Goal: Task Accomplishment & Management: Manage account settings

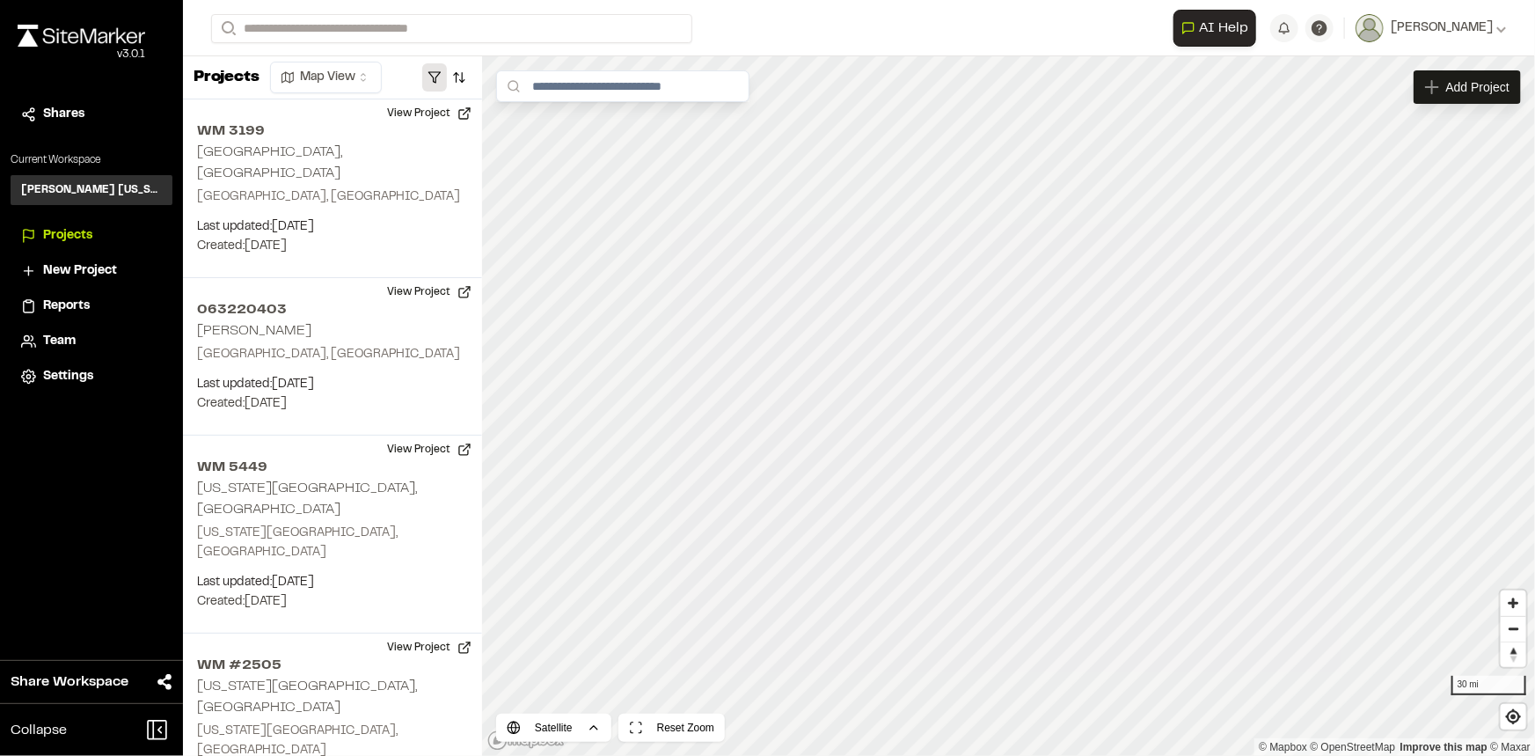
click at [442, 76] on button "button" at bounding box center [434, 77] width 25 height 28
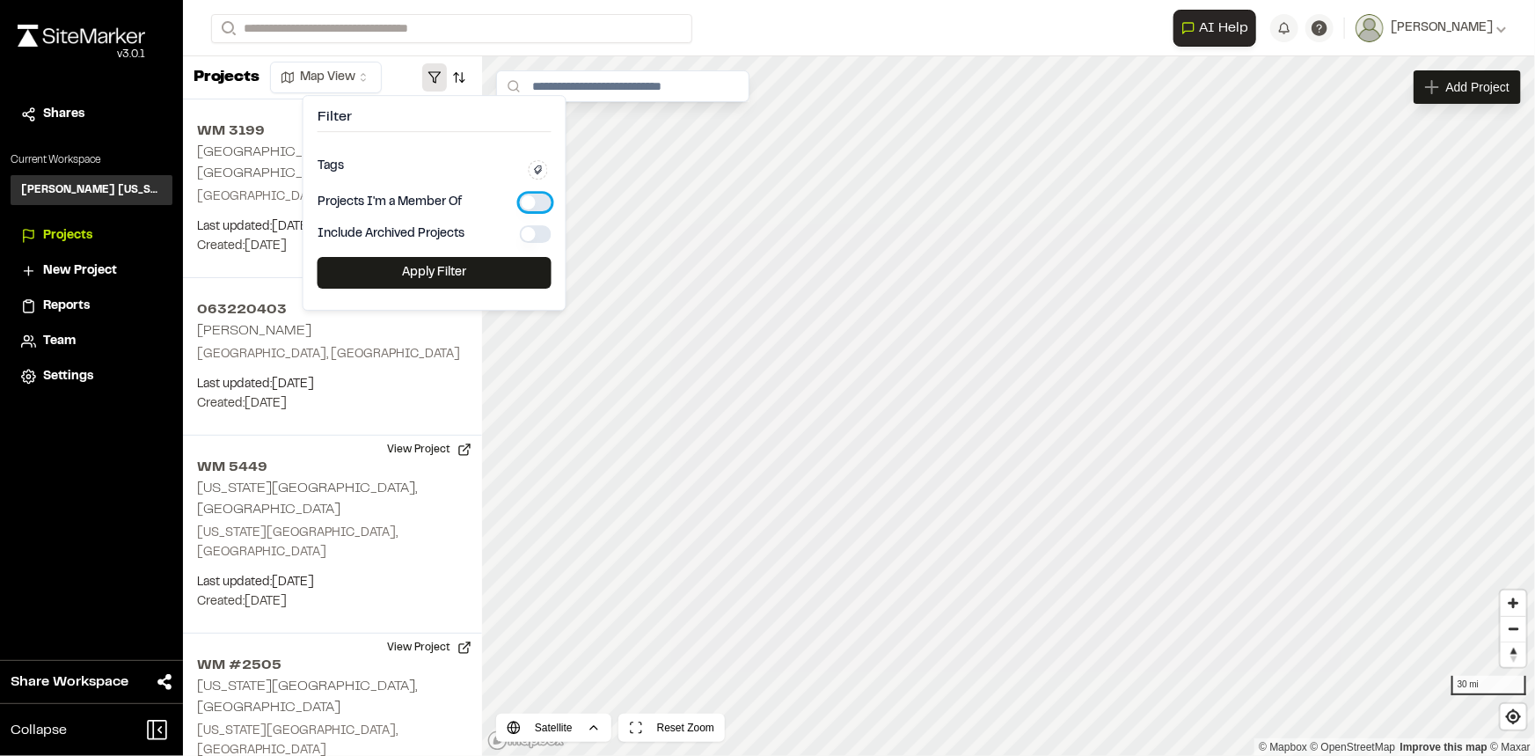
click at [533, 209] on button "button" at bounding box center [536, 203] width 32 height 18
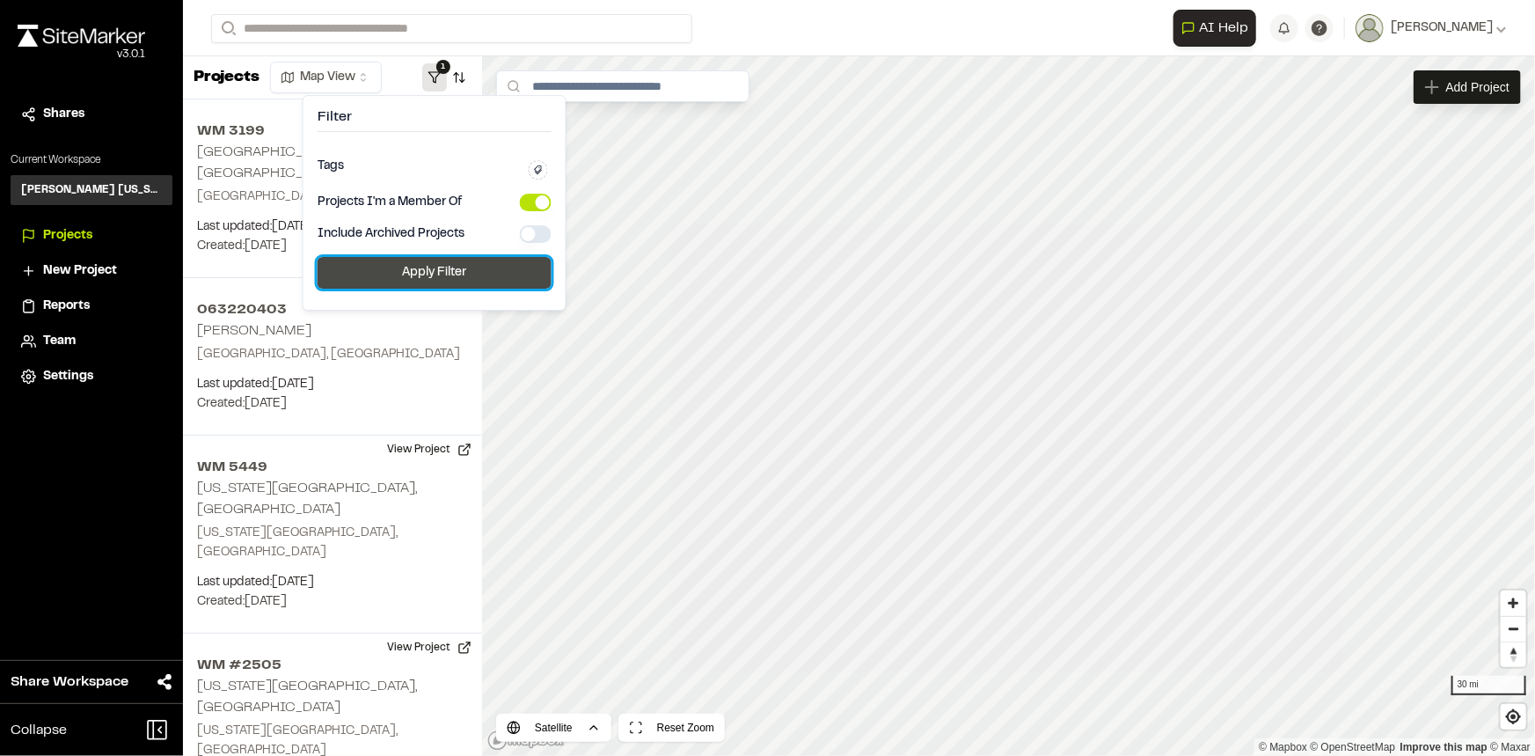
click at [510, 261] on button "Apply Filter" at bounding box center [435, 273] width 234 height 32
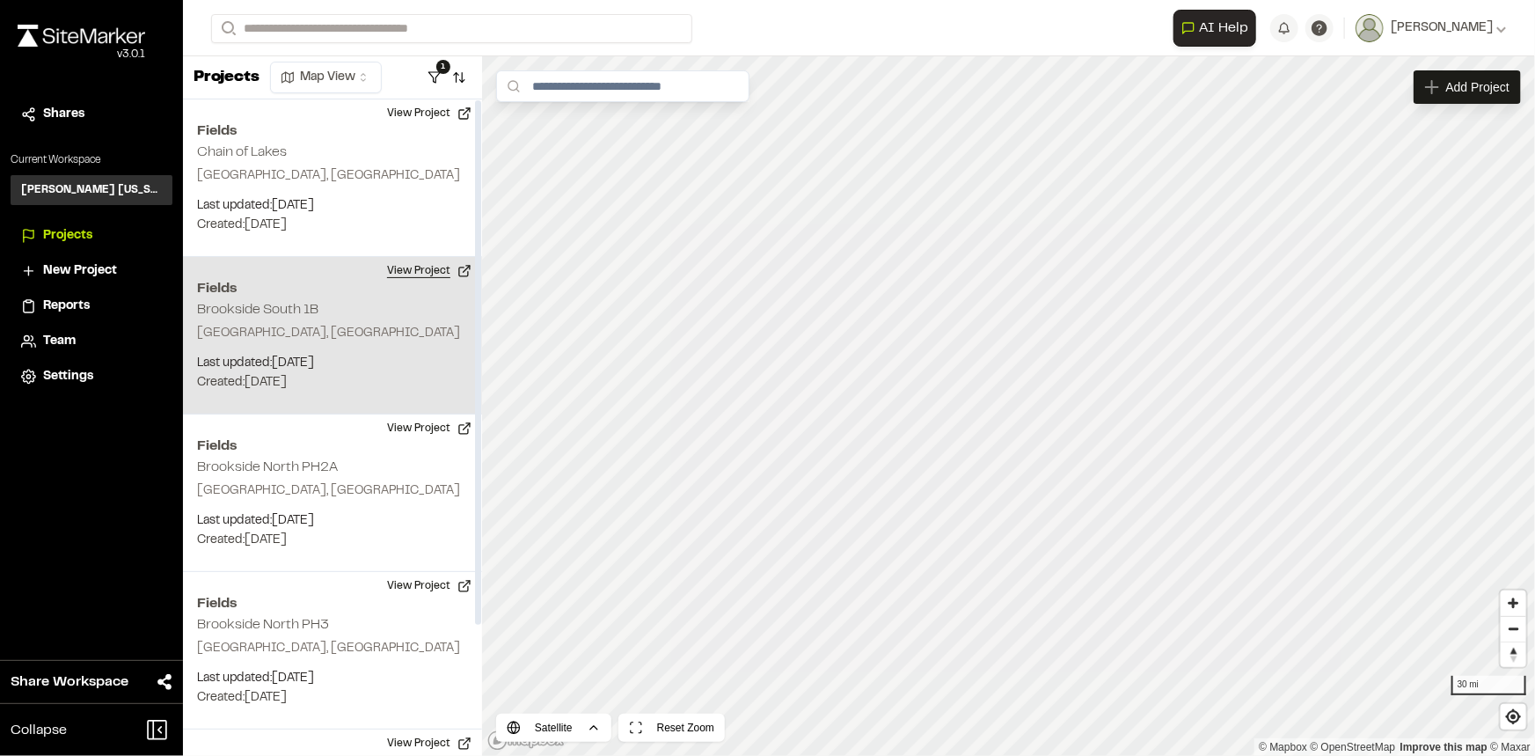
click at [405, 268] on button "View Project" at bounding box center [430, 271] width 106 height 28
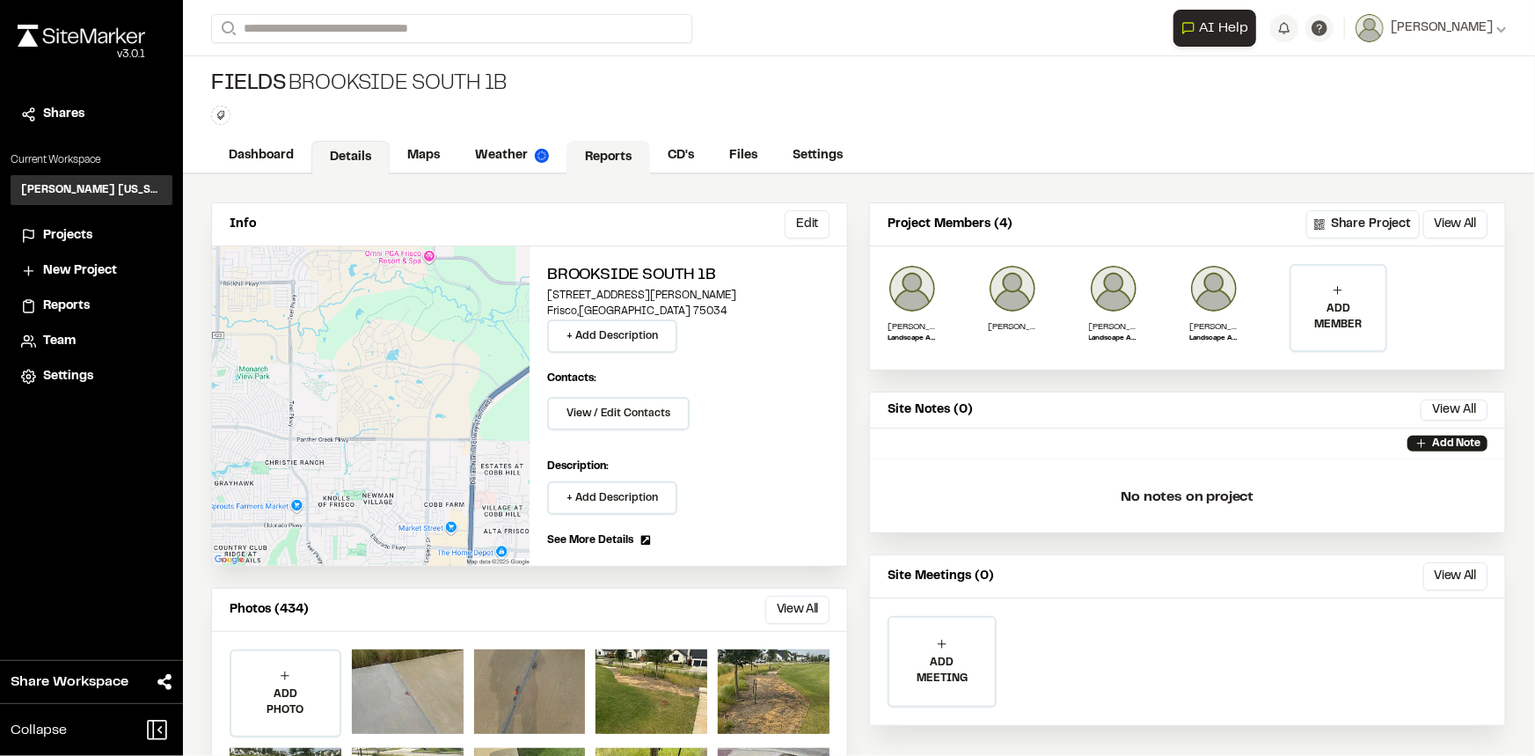
click at [623, 154] on link "Reports" at bounding box center [609, 157] width 84 height 33
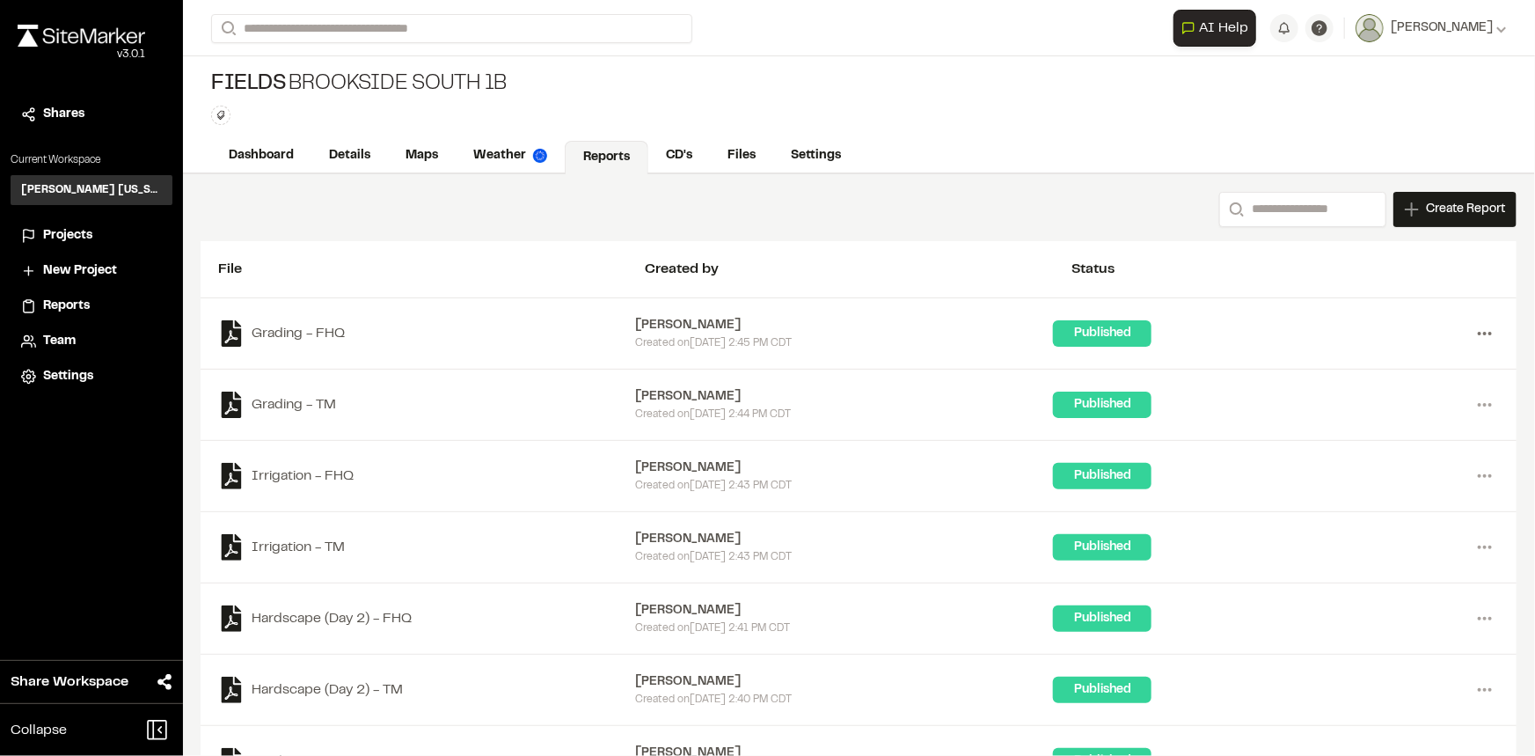
click at [1473, 334] on icon at bounding box center [1485, 333] width 28 height 28
click at [1378, 453] on link "Delete" at bounding box center [1421, 449] width 153 height 26
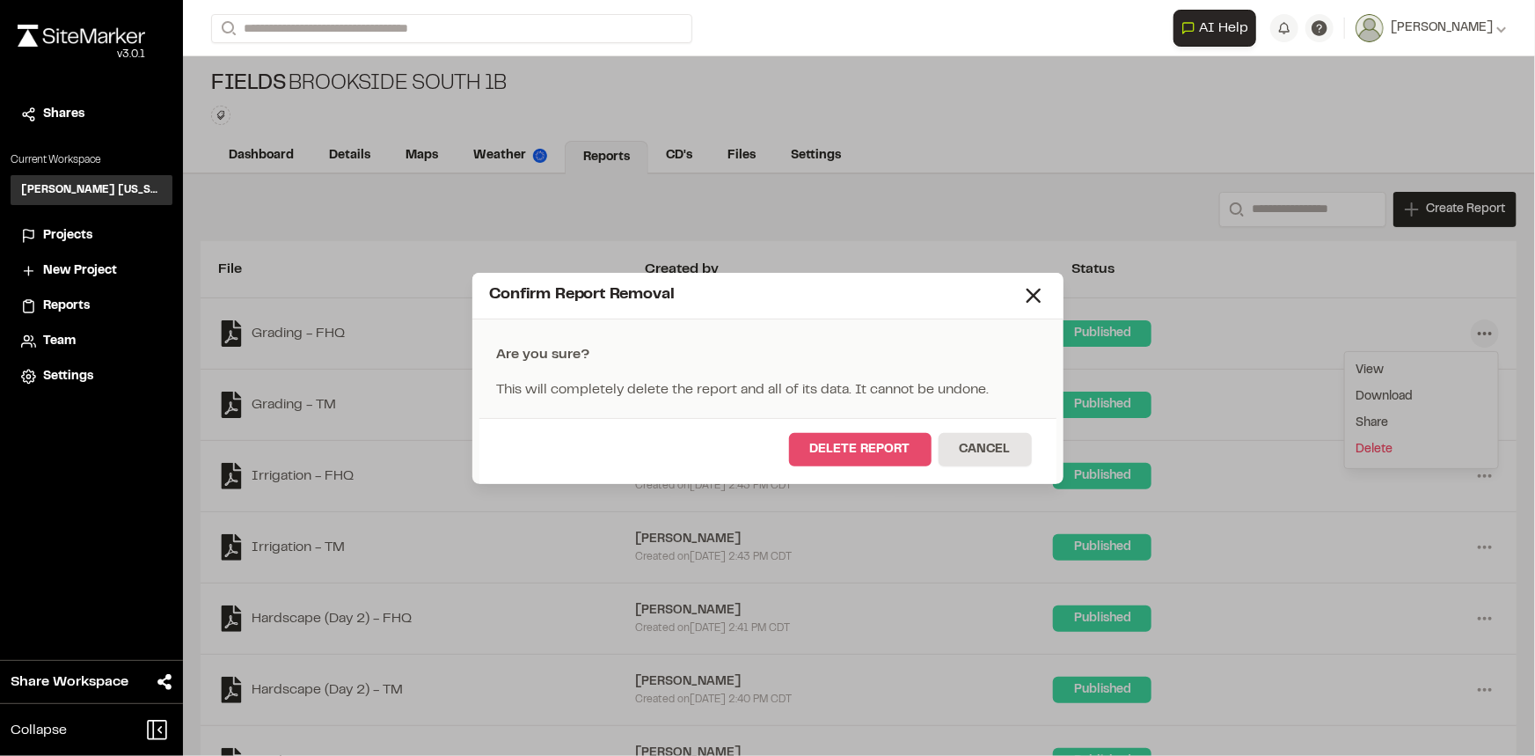
click at [898, 442] on button "Delete Report" at bounding box center [860, 449] width 143 height 33
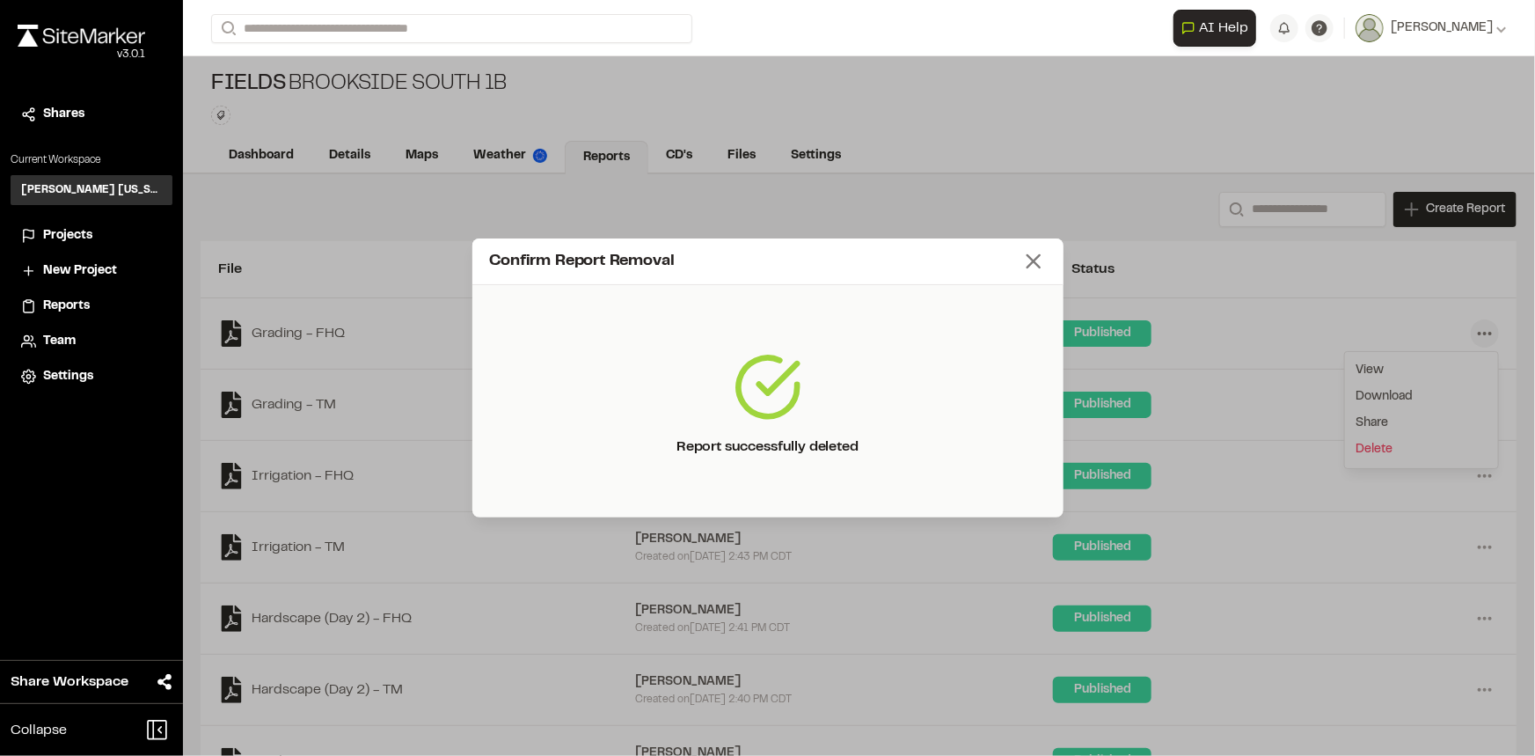
click at [1044, 267] on icon at bounding box center [1033, 261] width 25 height 25
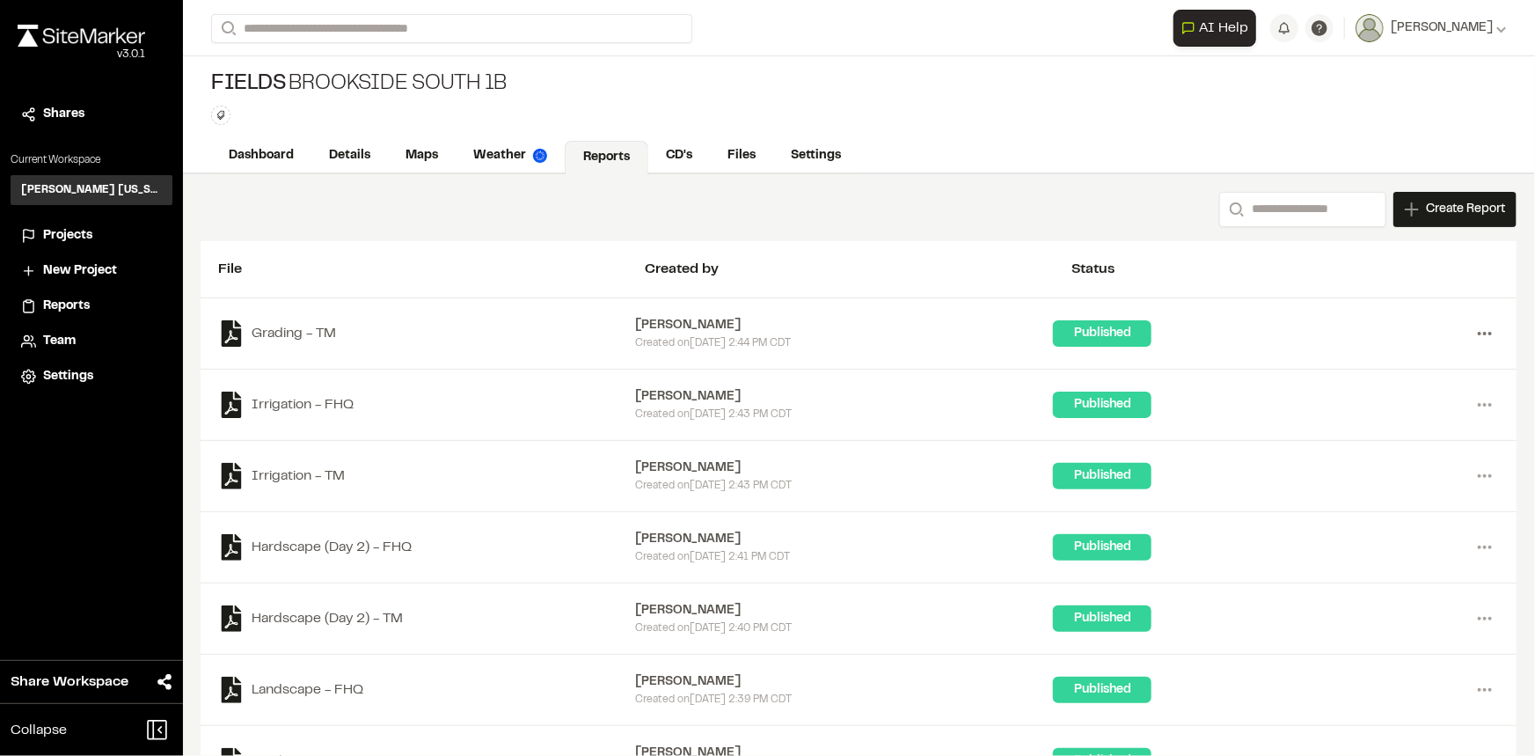
click at [1471, 335] on icon at bounding box center [1485, 333] width 28 height 28
click at [1364, 450] on link "Delete" at bounding box center [1421, 449] width 153 height 26
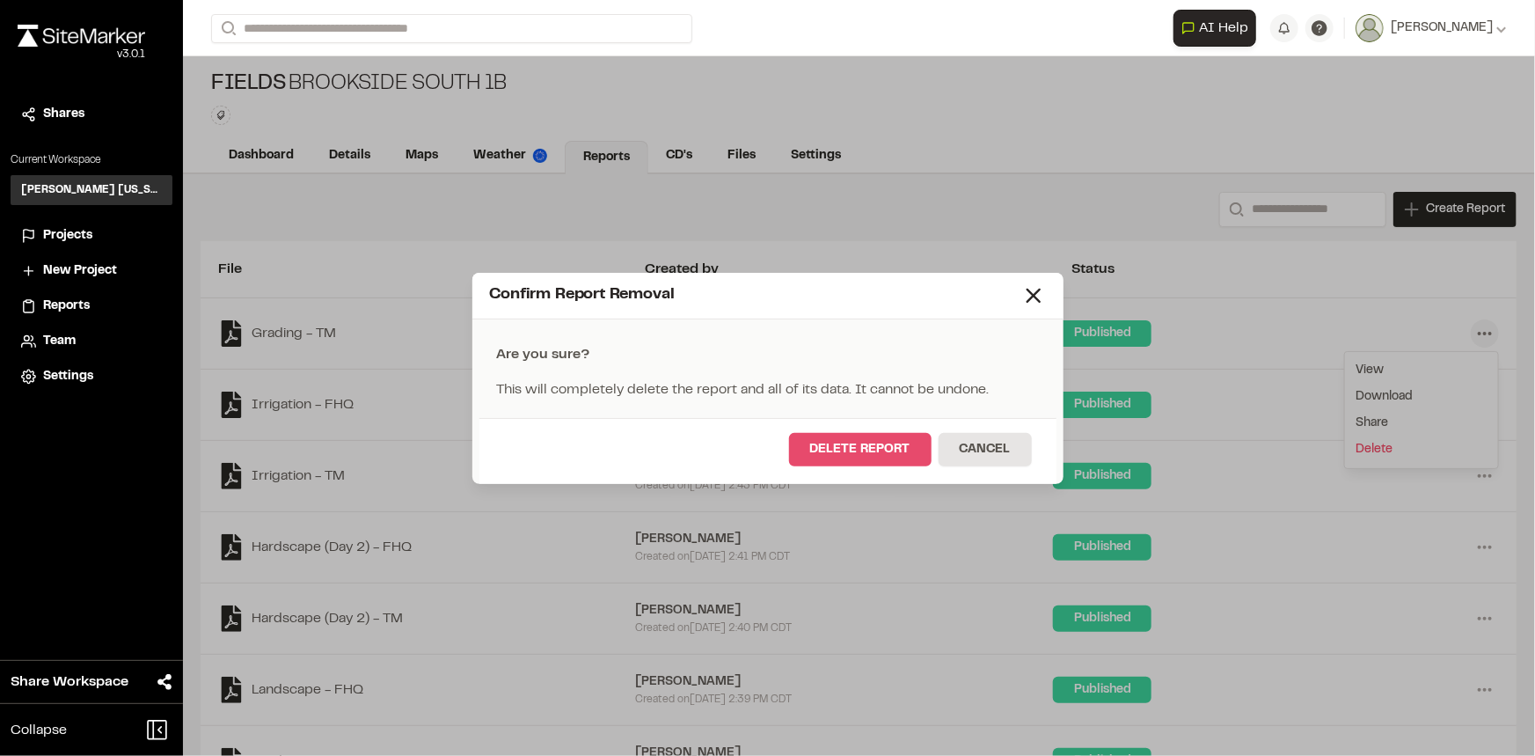
click at [886, 447] on button "Delete Report" at bounding box center [860, 449] width 143 height 33
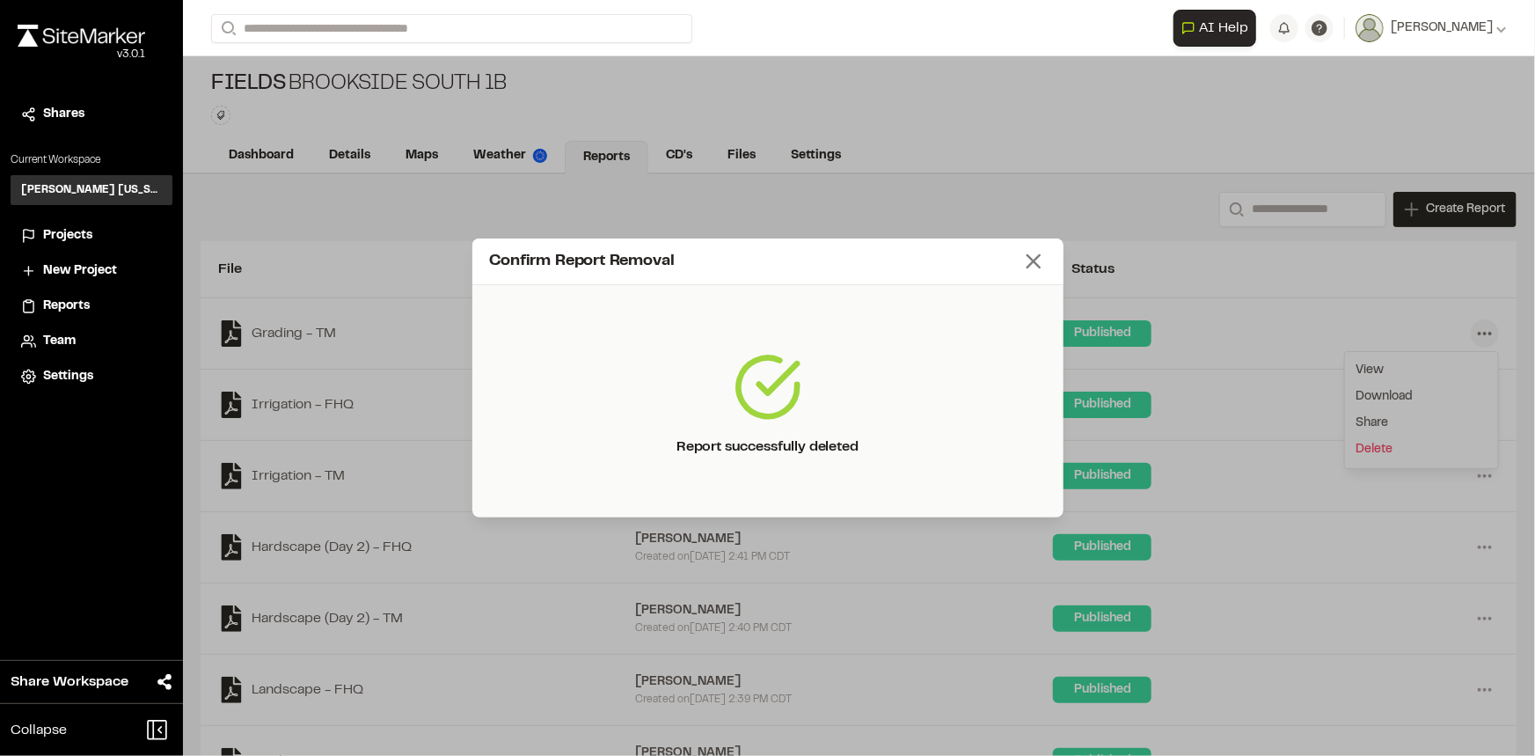
click at [1027, 261] on icon at bounding box center [1033, 261] width 25 height 25
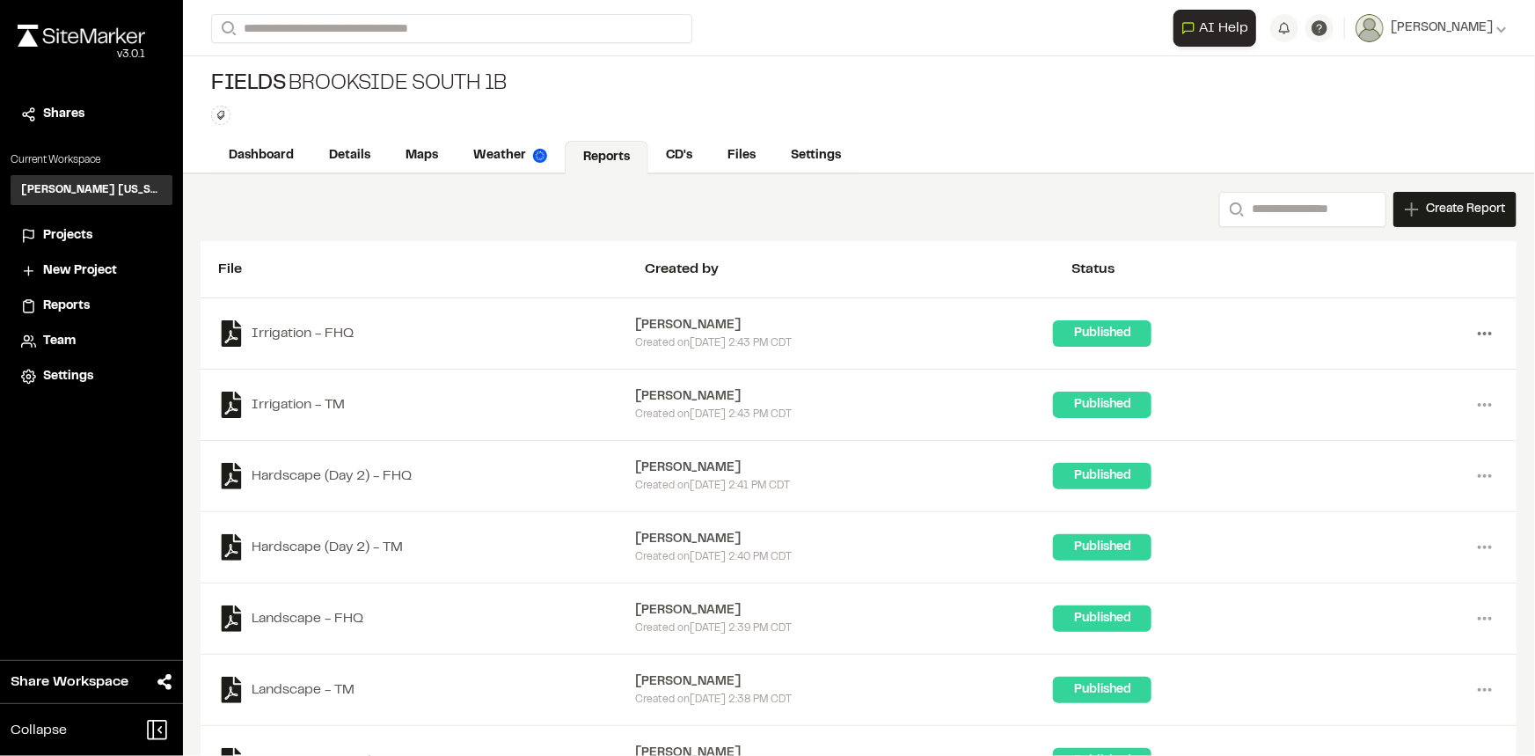
click at [1472, 341] on icon at bounding box center [1485, 333] width 28 height 28
click at [1374, 448] on link "Delete" at bounding box center [1421, 449] width 153 height 26
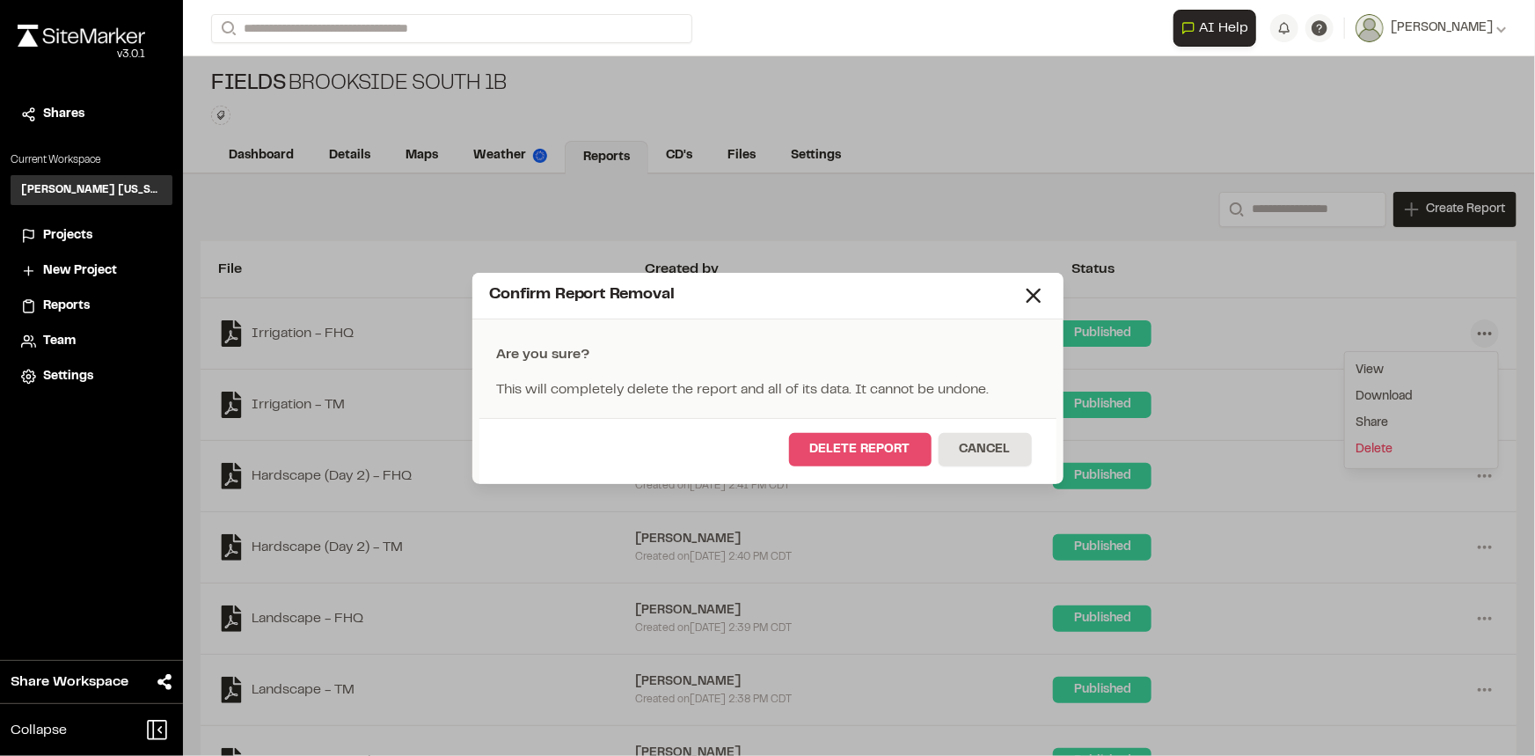
click at [881, 448] on button "Delete Report" at bounding box center [860, 449] width 143 height 33
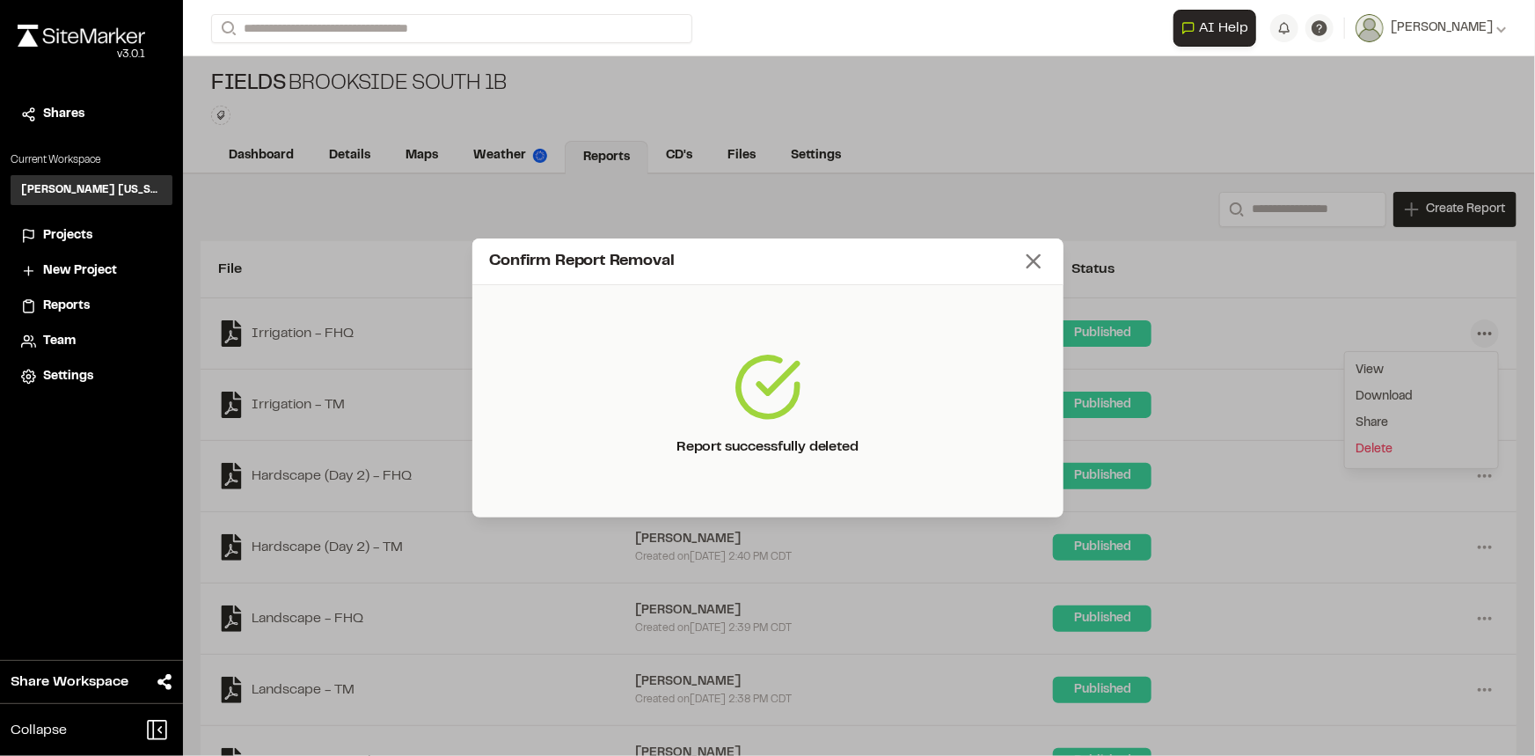
click at [1030, 261] on icon at bounding box center [1033, 261] width 25 height 25
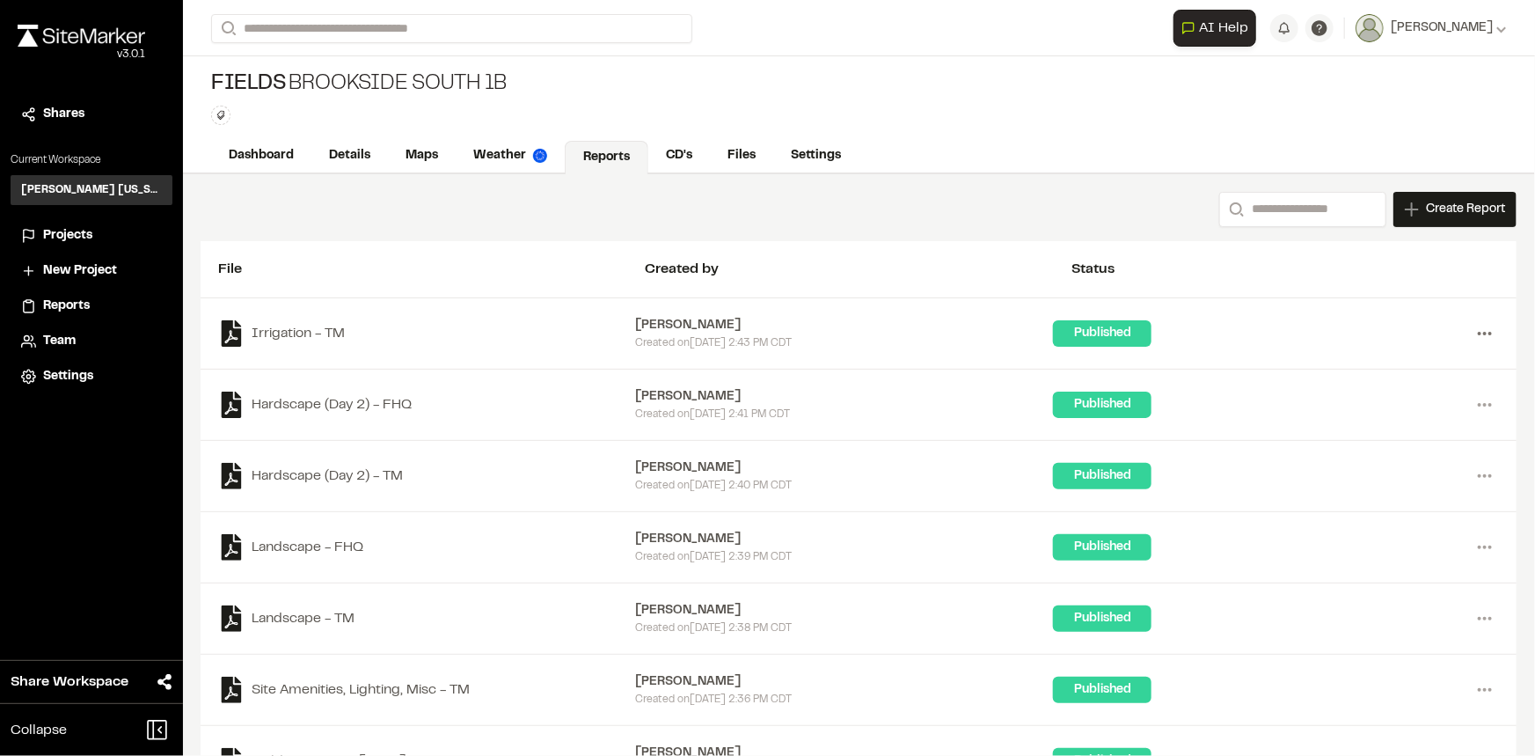
click at [1471, 334] on icon at bounding box center [1485, 333] width 28 height 28
click at [1353, 447] on link "Delete" at bounding box center [1421, 449] width 153 height 26
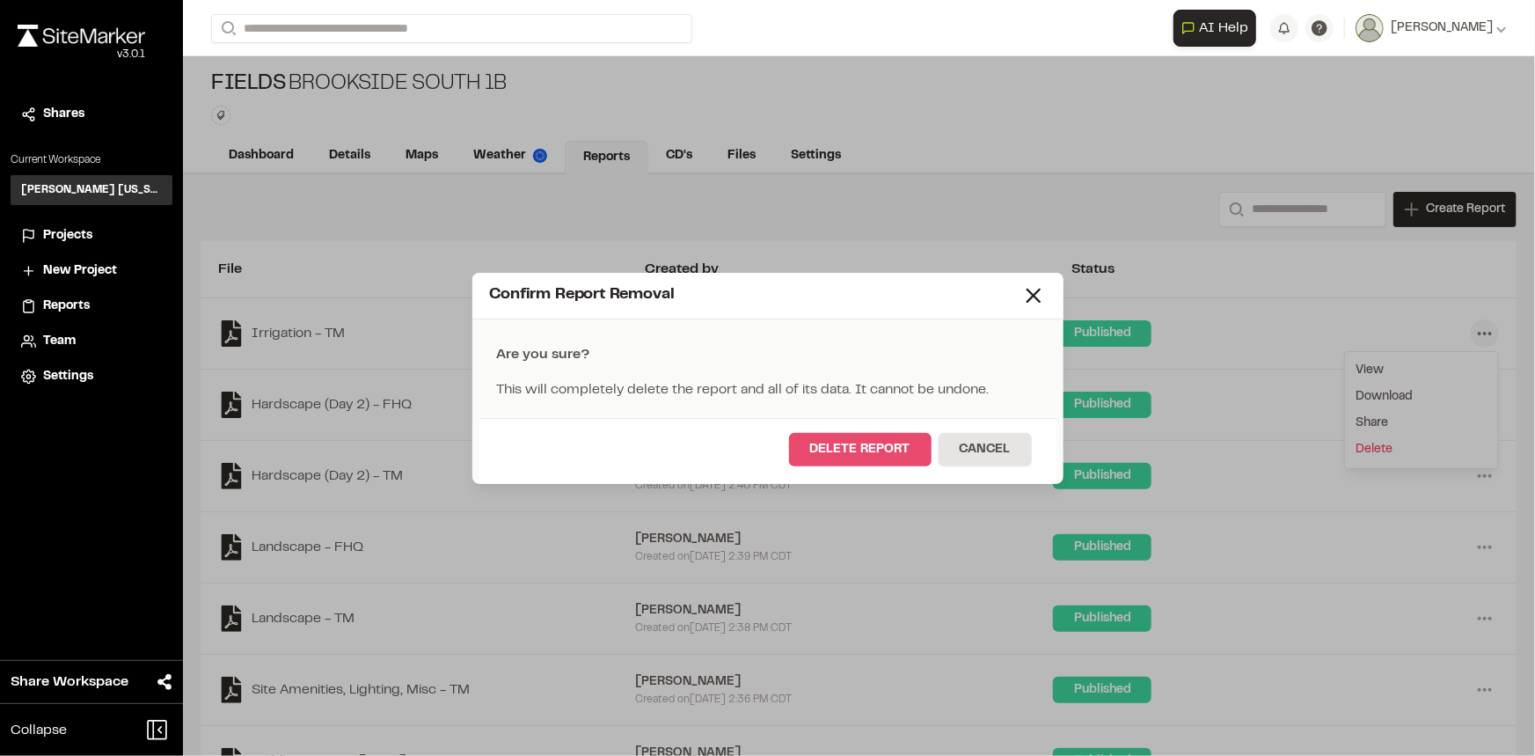
click at [888, 447] on button "Delete Report" at bounding box center [860, 449] width 143 height 33
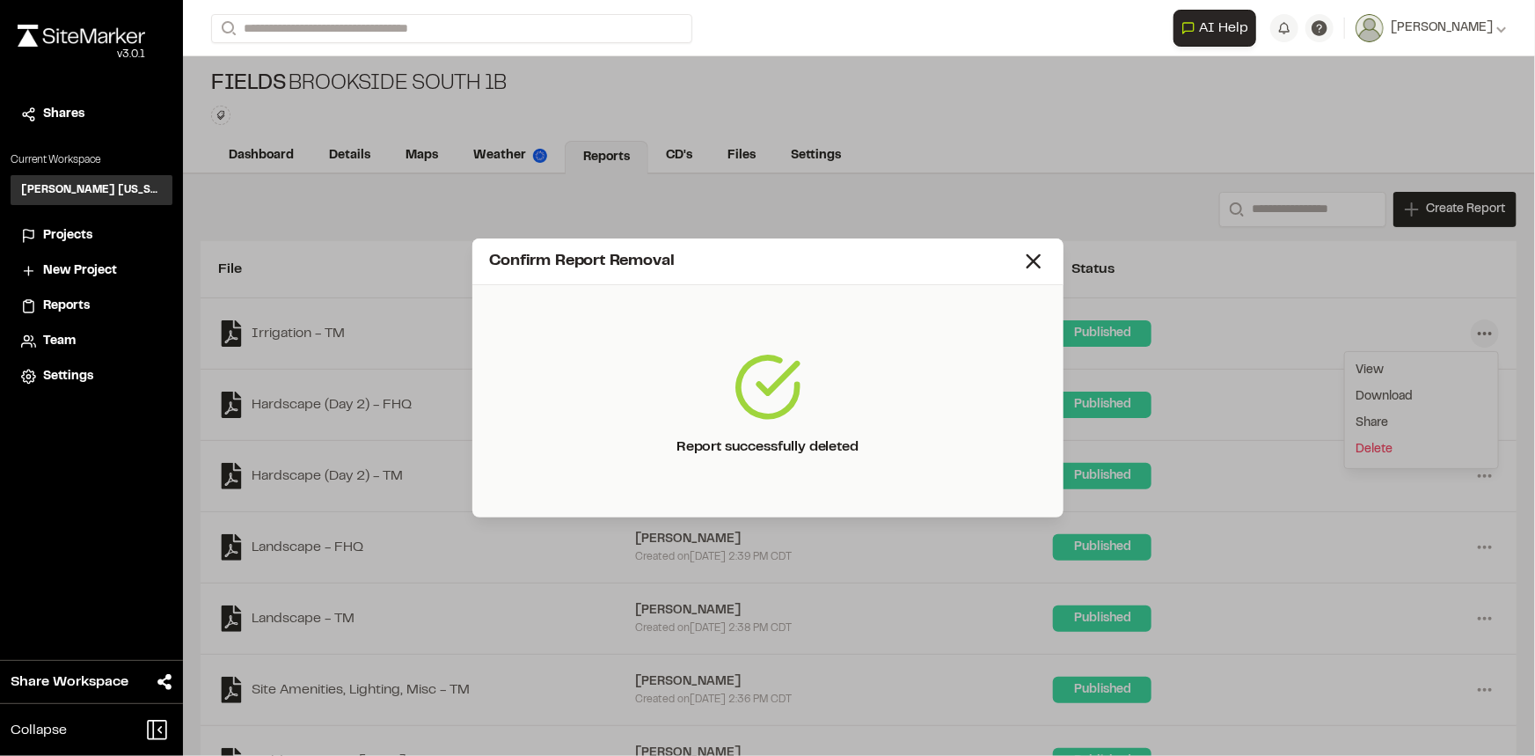
click at [1047, 260] on div "Confirm Report Removal" at bounding box center [767, 261] width 591 height 47
click at [1036, 265] on line at bounding box center [1034, 261] width 12 height 12
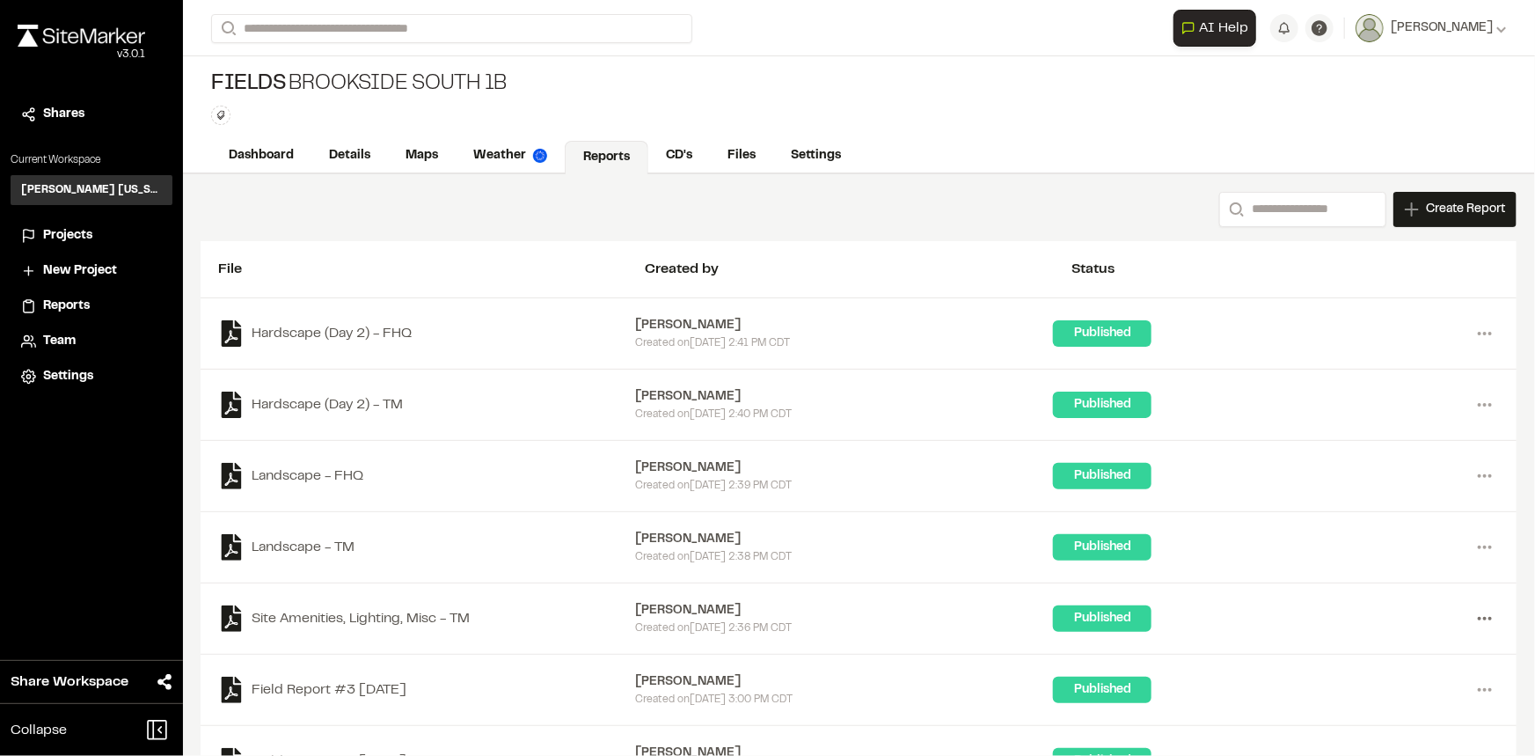
click at [1471, 614] on icon at bounding box center [1485, 618] width 28 height 28
click at [1359, 729] on link "Delete" at bounding box center [1421, 734] width 153 height 26
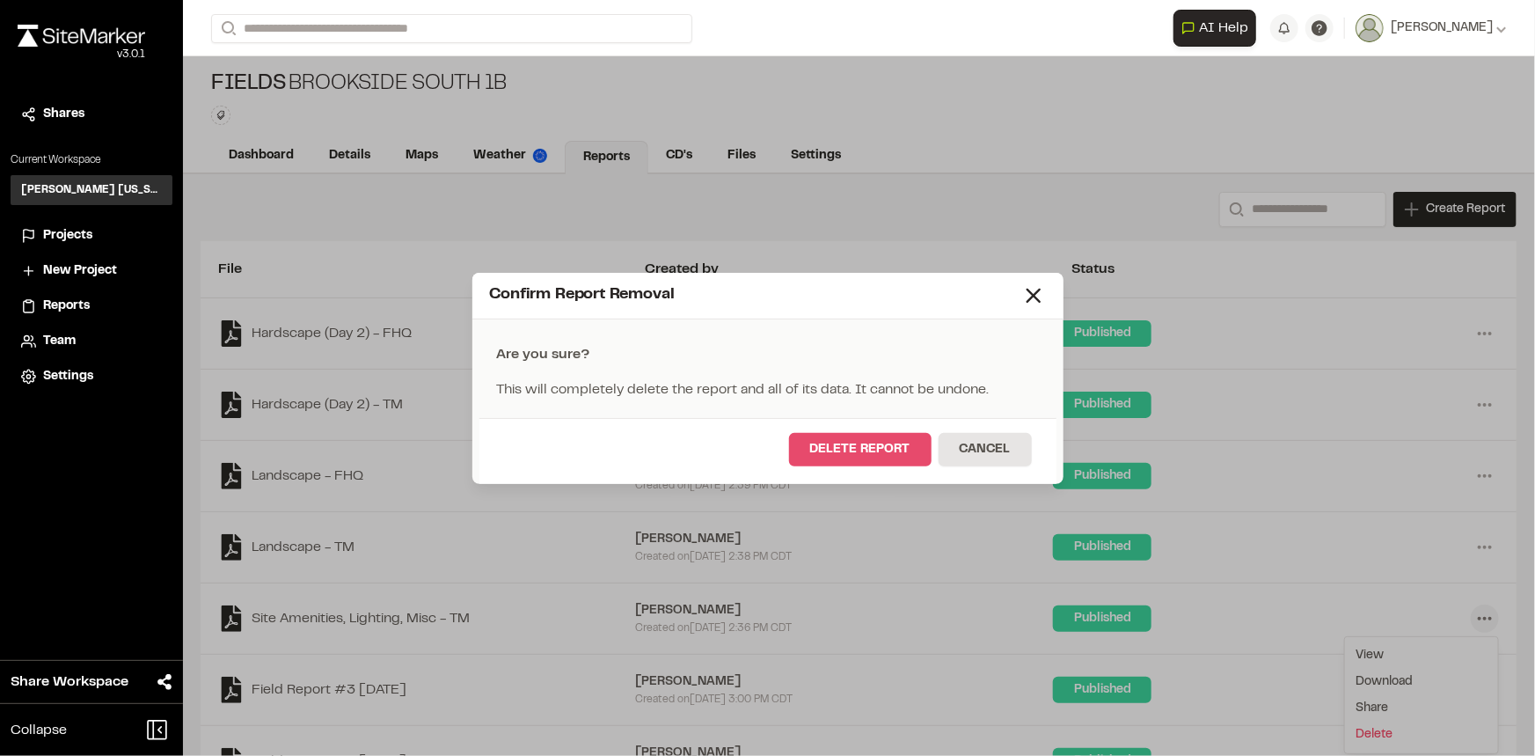
click at [911, 444] on button "Delete Report" at bounding box center [860, 449] width 143 height 33
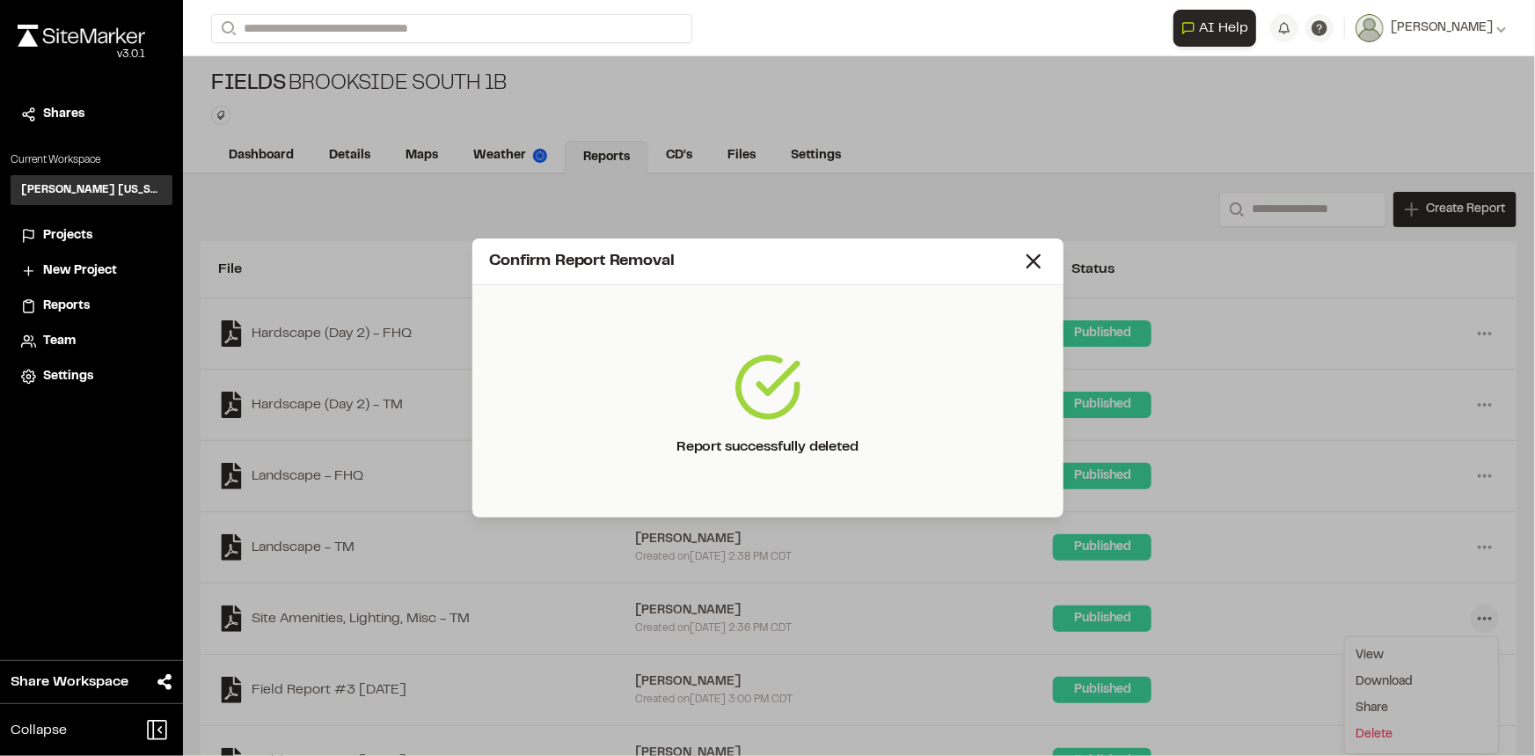
drag, startPoint x: 1028, startPoint y: 267, endPoint x: 1052, endPoint y: 274, distance: 24.5
click at [1028, 267] on icon at bounding box center [1033, 261] width 25 height 25
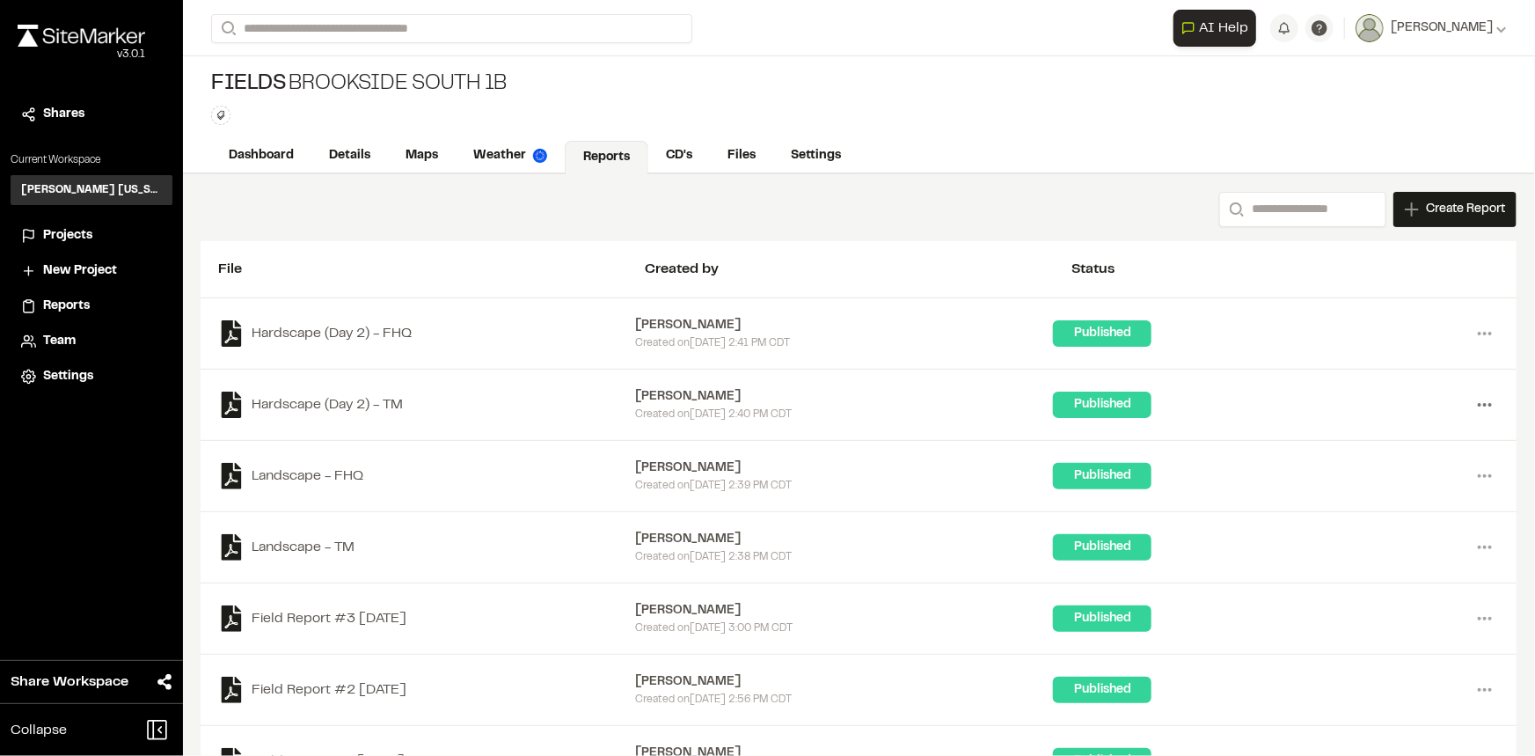
click at [1476, 405] on icon at bounding box center [1485, 405] width 28 height 28
click at [1346, 523] on link "Delete" at bounding box center [1421, 521] width 153 height 26
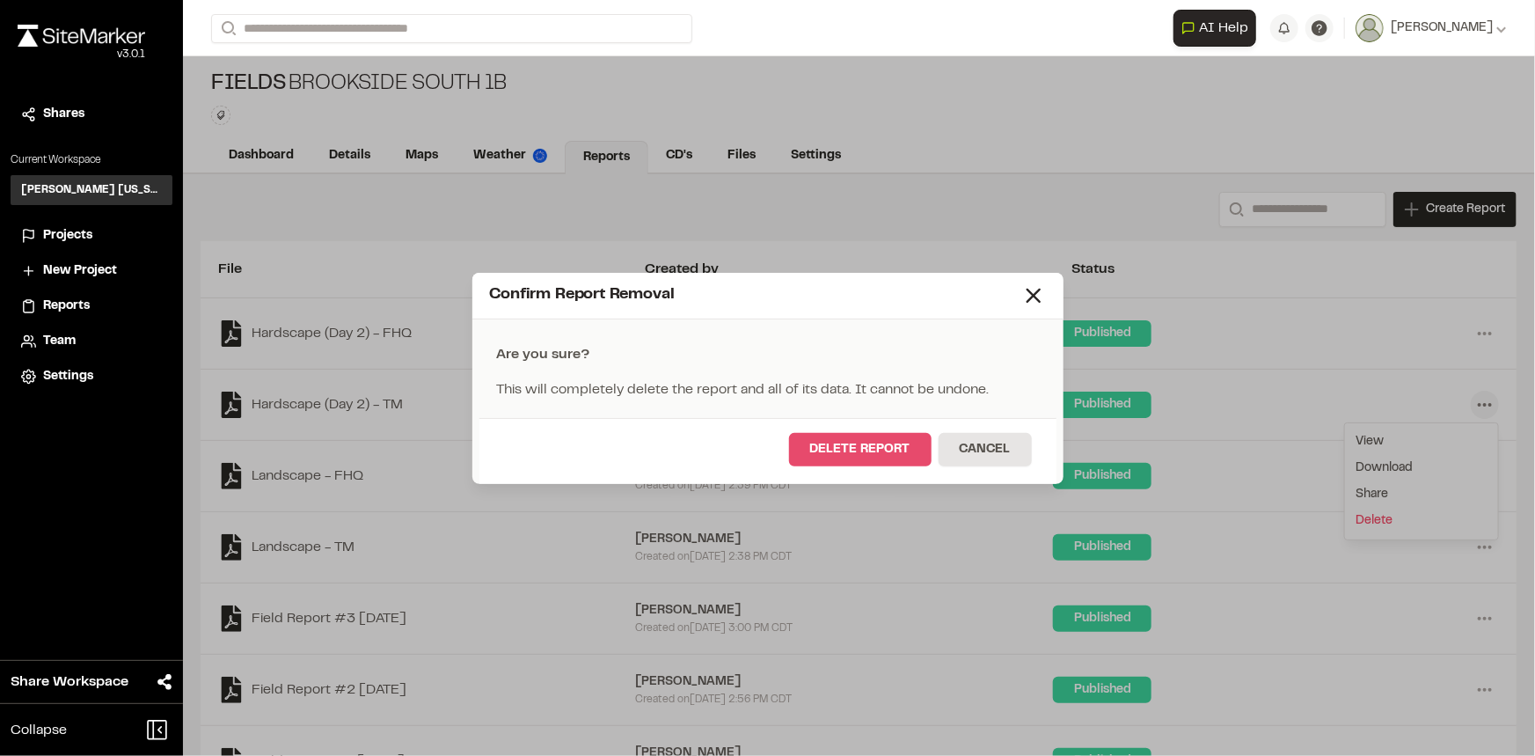
click at [902, 443] on button "Delete Report" at bounding box center [860, 449] width 143 height 33
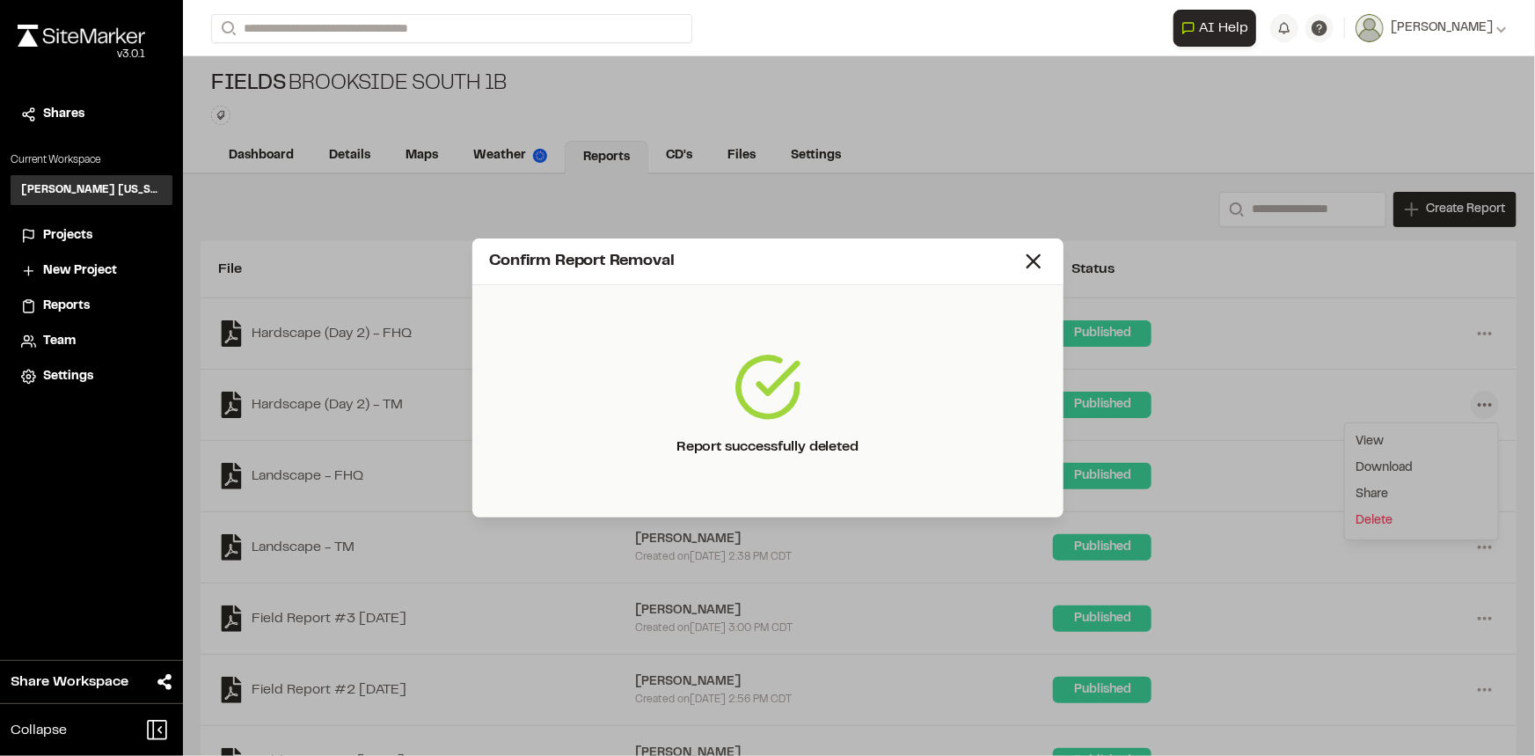
click at [1038, 262] on icon at bounding box center [1033, 261] width 25 height 25
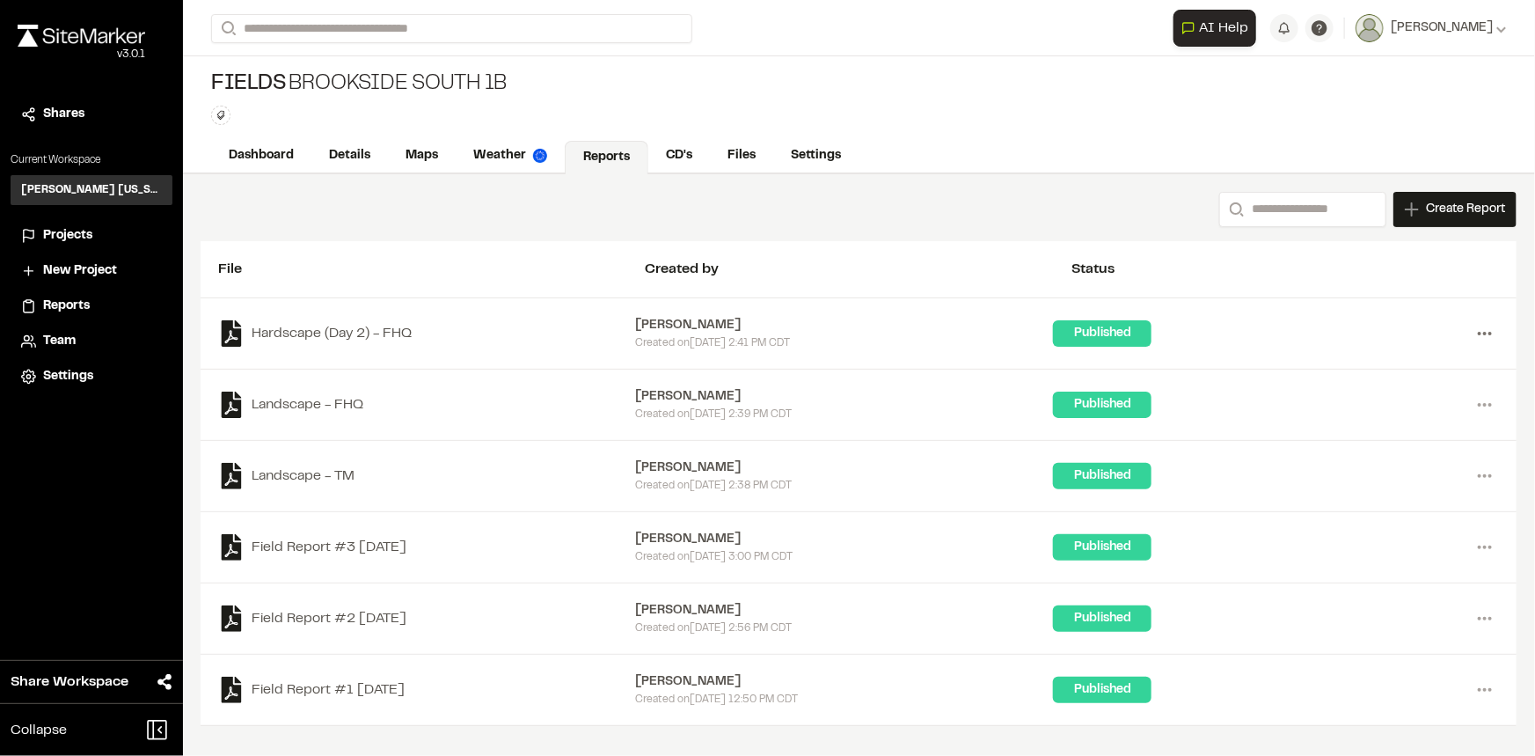
click at [1487, 333] on icon at bounding box center [1485, 333] width 28 height 28
click at [1401, 453] on link "Delete" at bounding box center [1421, 449] width 153 height 26
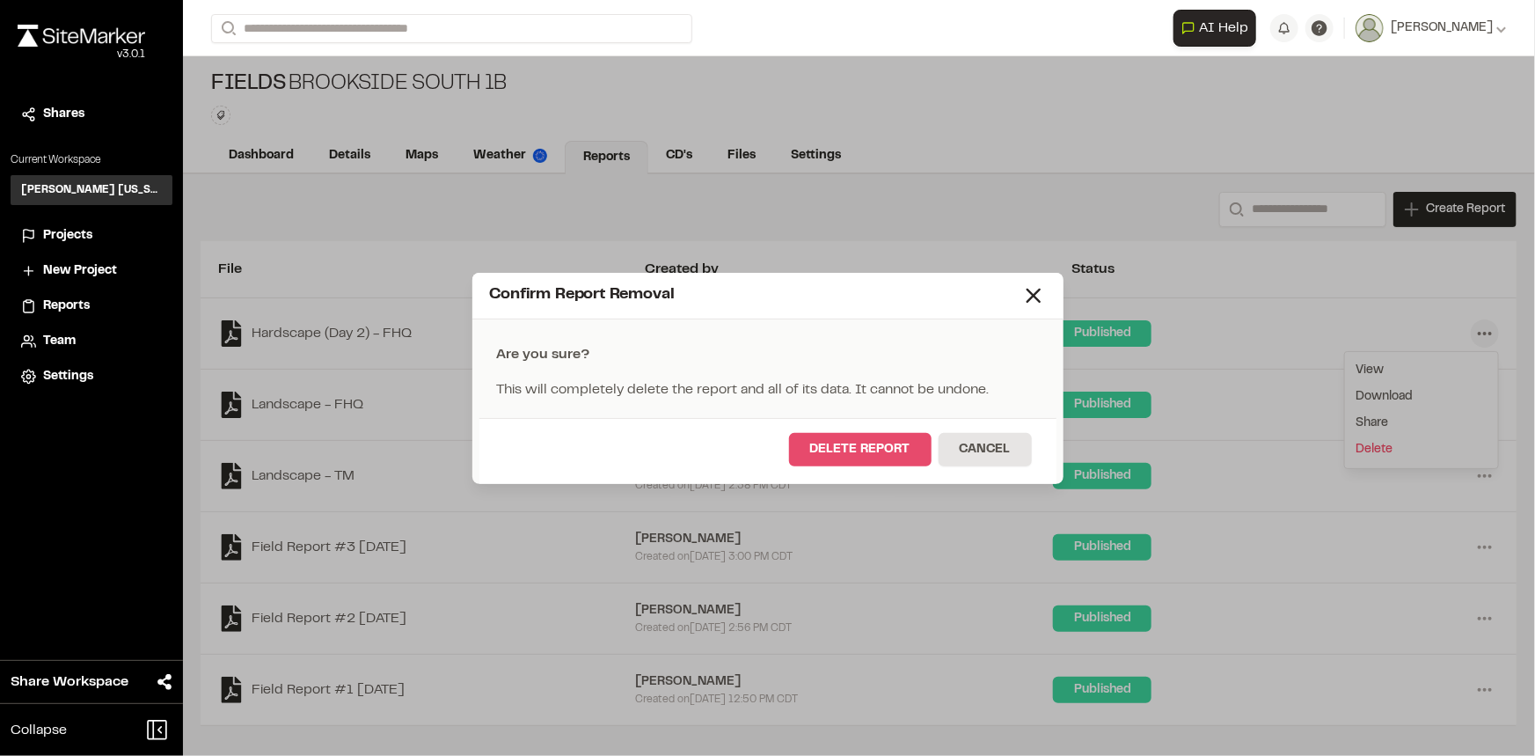
click at [879, 441] on button "Delete Report" at bounding box center [860, 449] width 143 height 33
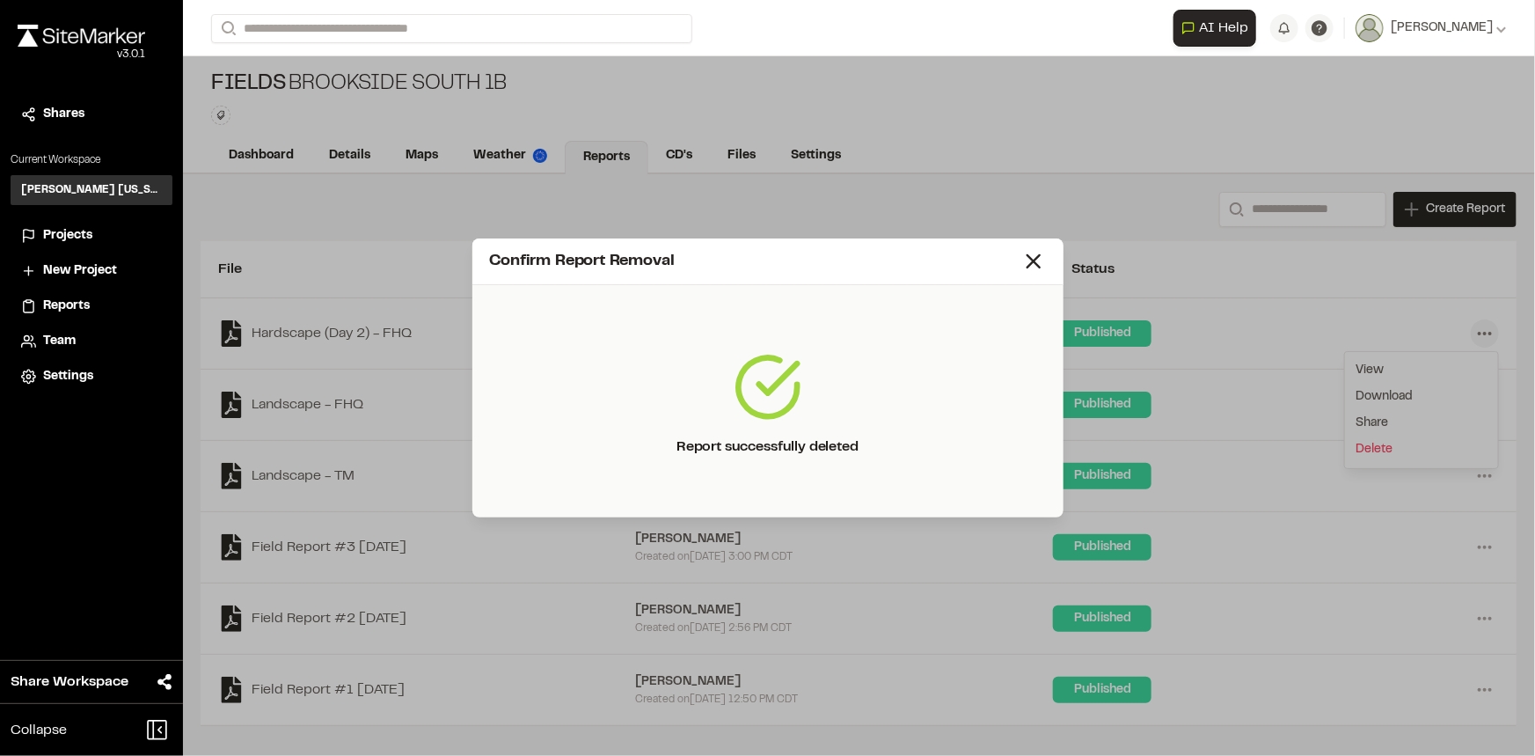
click at [1029, 264] on icon at bounding box center [1033, 261] width 25 height 25
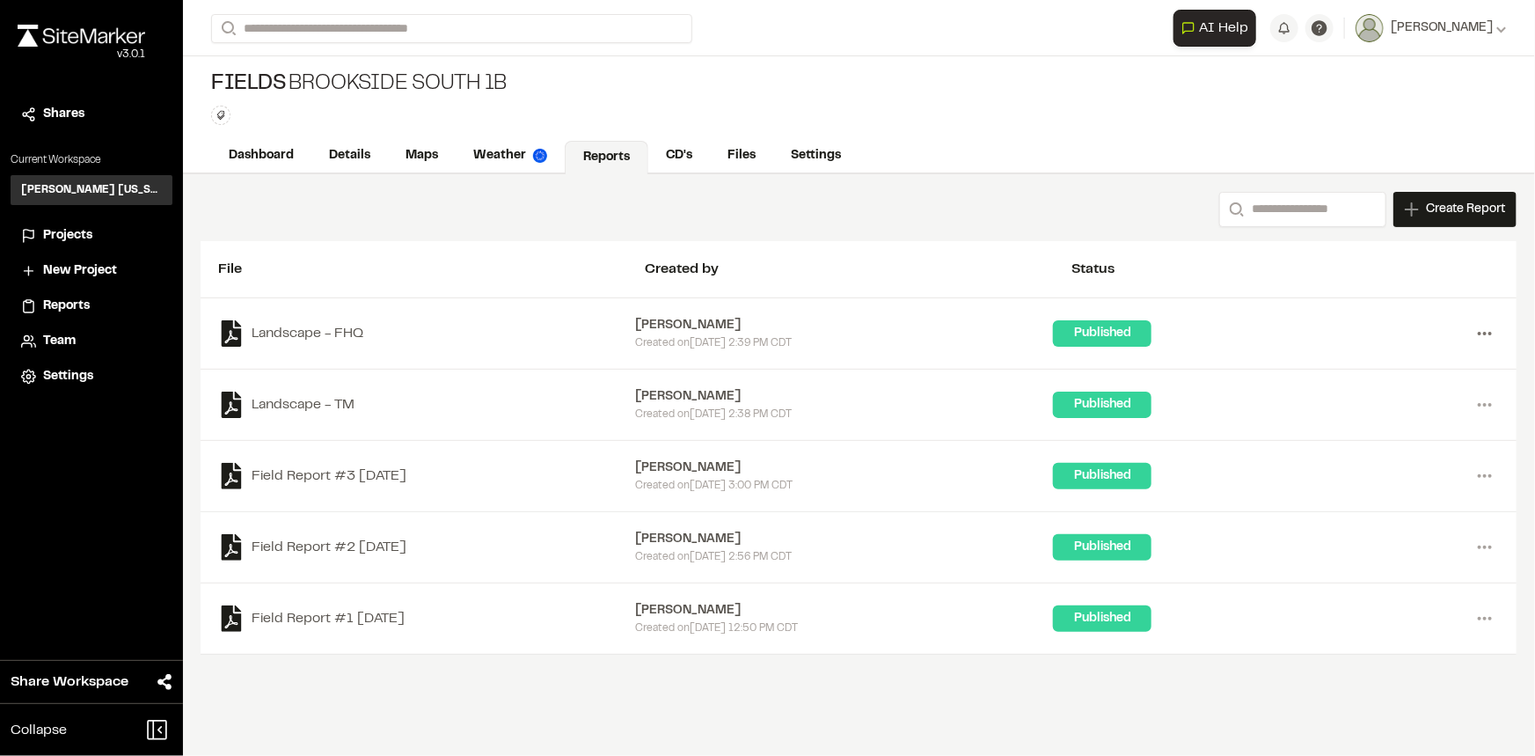
click at [1477, 336] on icon at bounding box center [1485, 333] width 28 height 28
click at [1383, 443] on link "Delete" at bounding box center [1421, 449] width 153 height 26
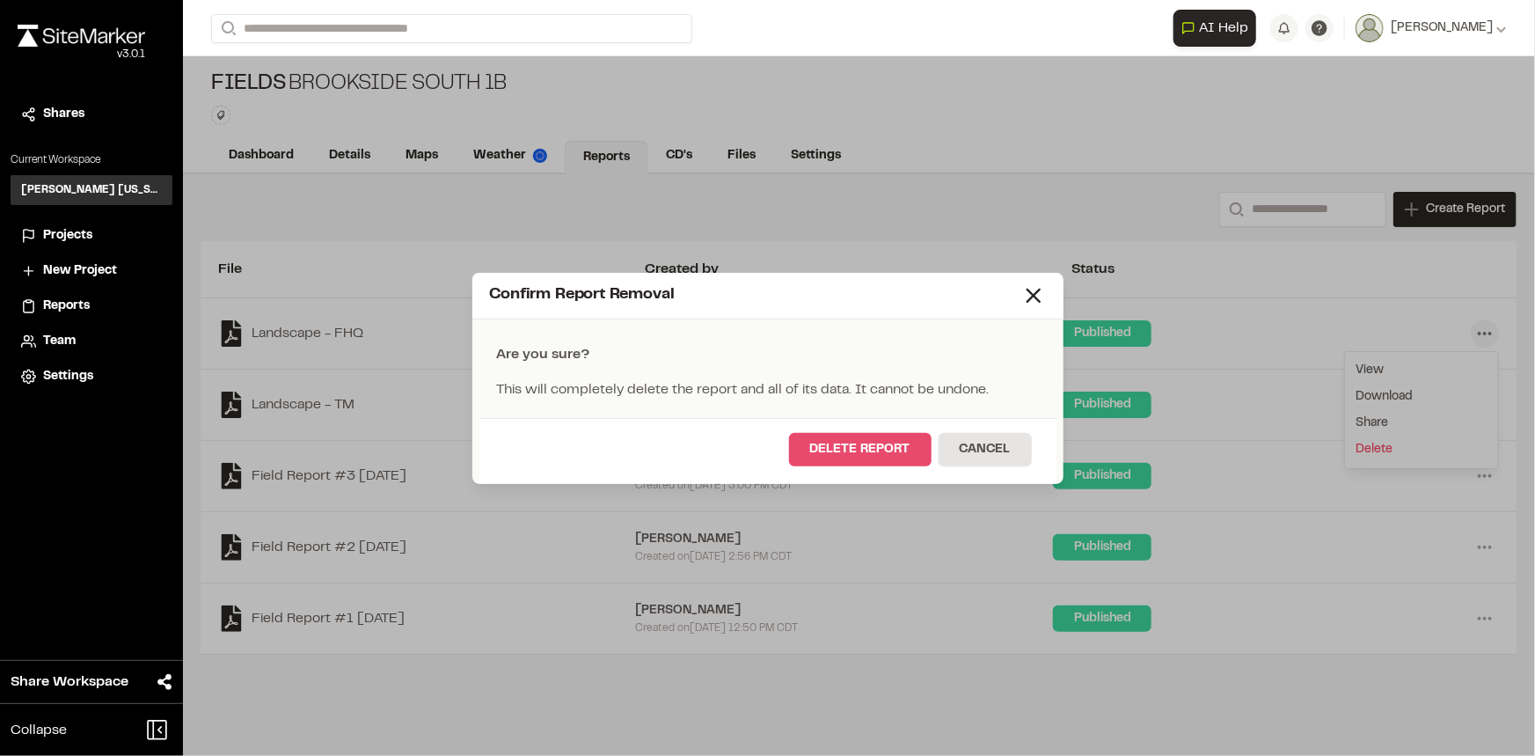
click at [888, 438] on button "Delete Report" at bounding box center [860, 449] width 143 height 33
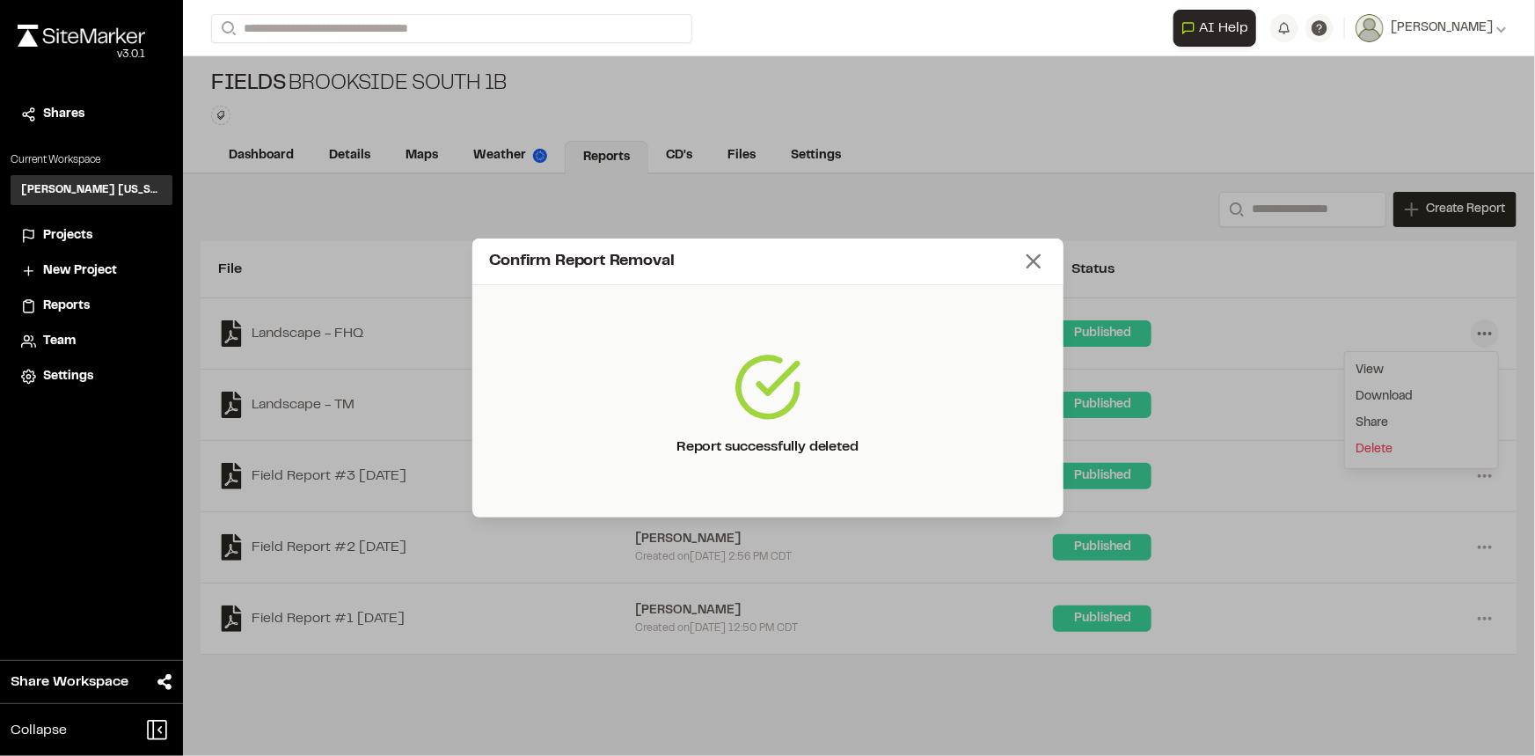
click at [1036, 264] on line at bounding box center [1034, 261] width 12 height 12
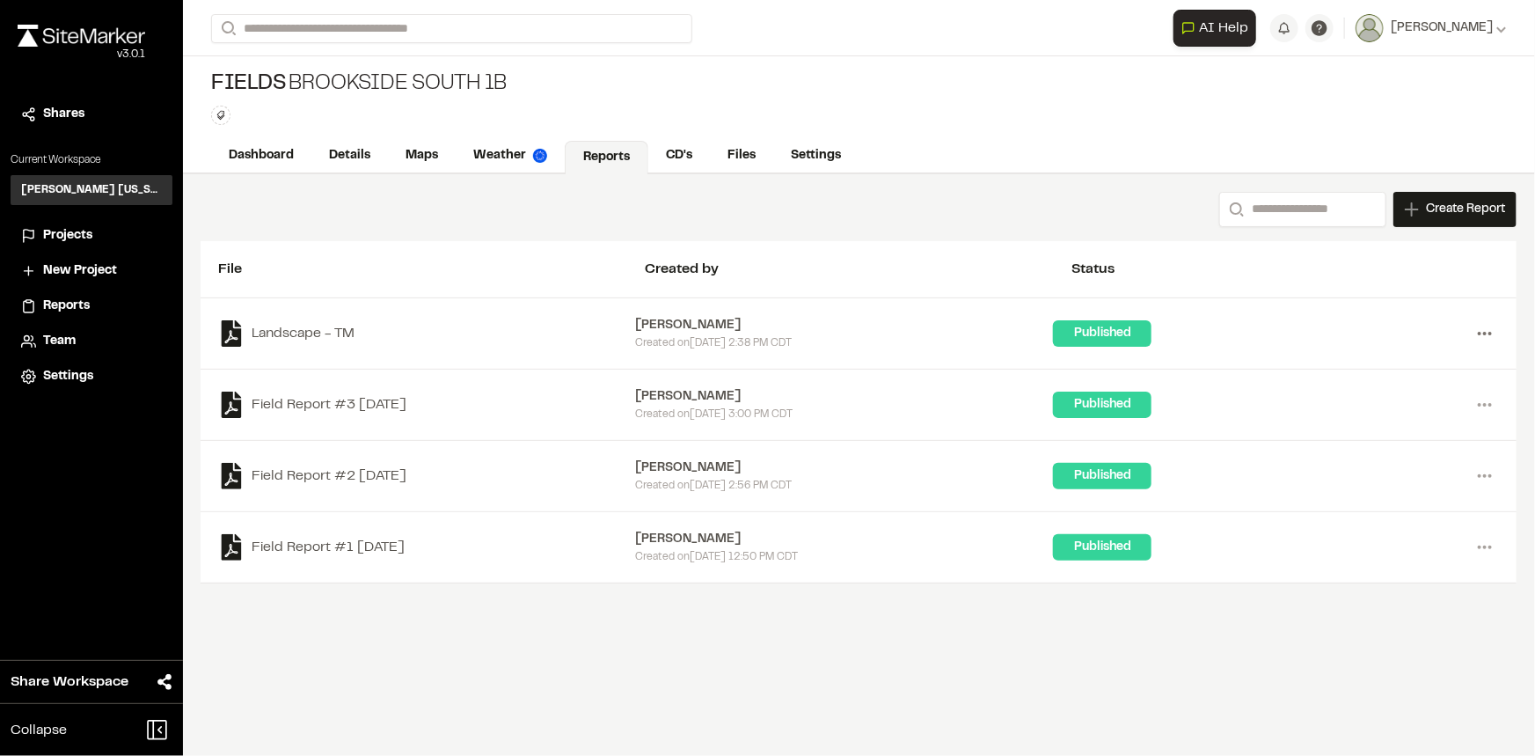
click at [1484, 330] on icon at bounding box center [1485, 333] width 28 height 28
click at [1364, 448] on link "Delete" at bounding box center [1421, 449] width 153 height 26
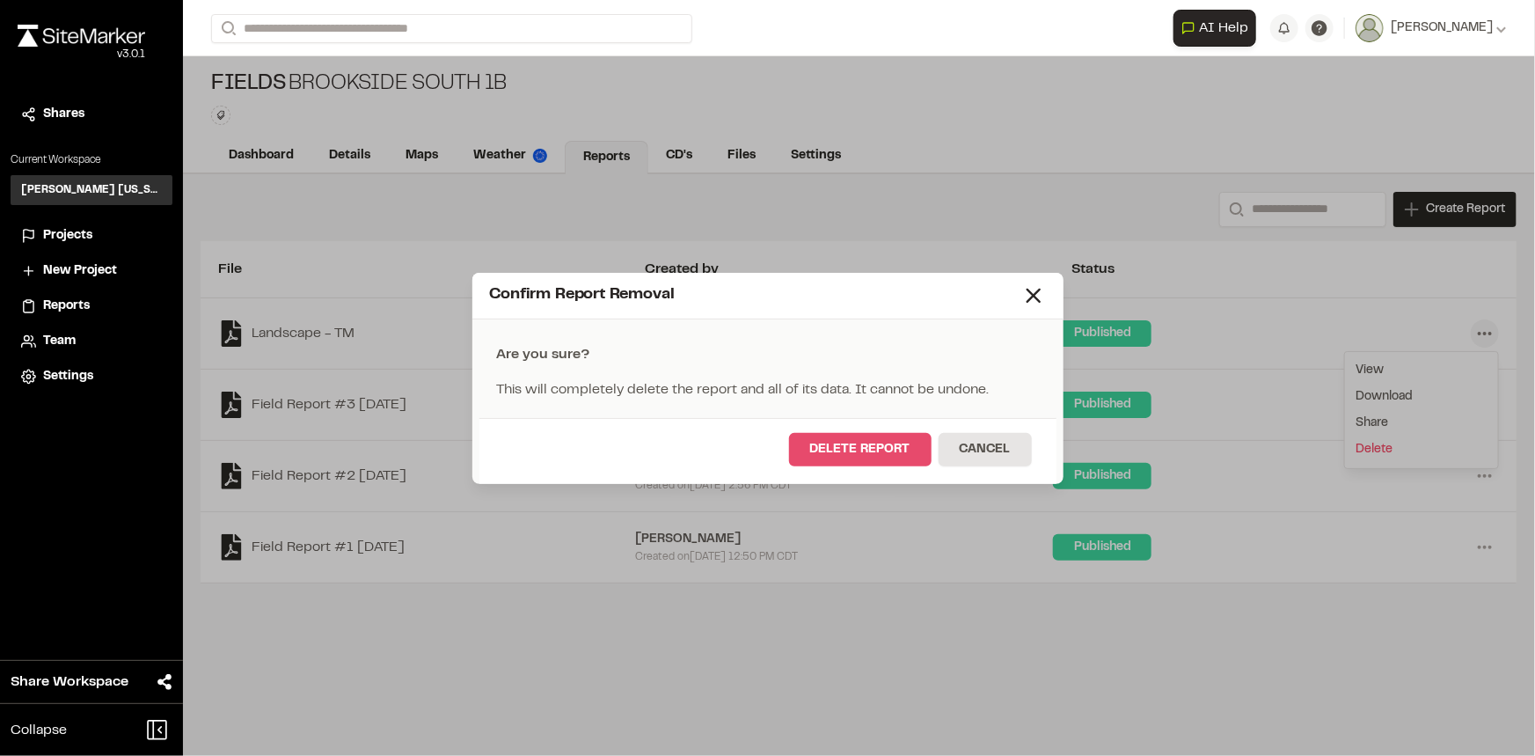
click at [871, 451] on button "Delete Report" at bounding box center [860, 449] width 143 height 33
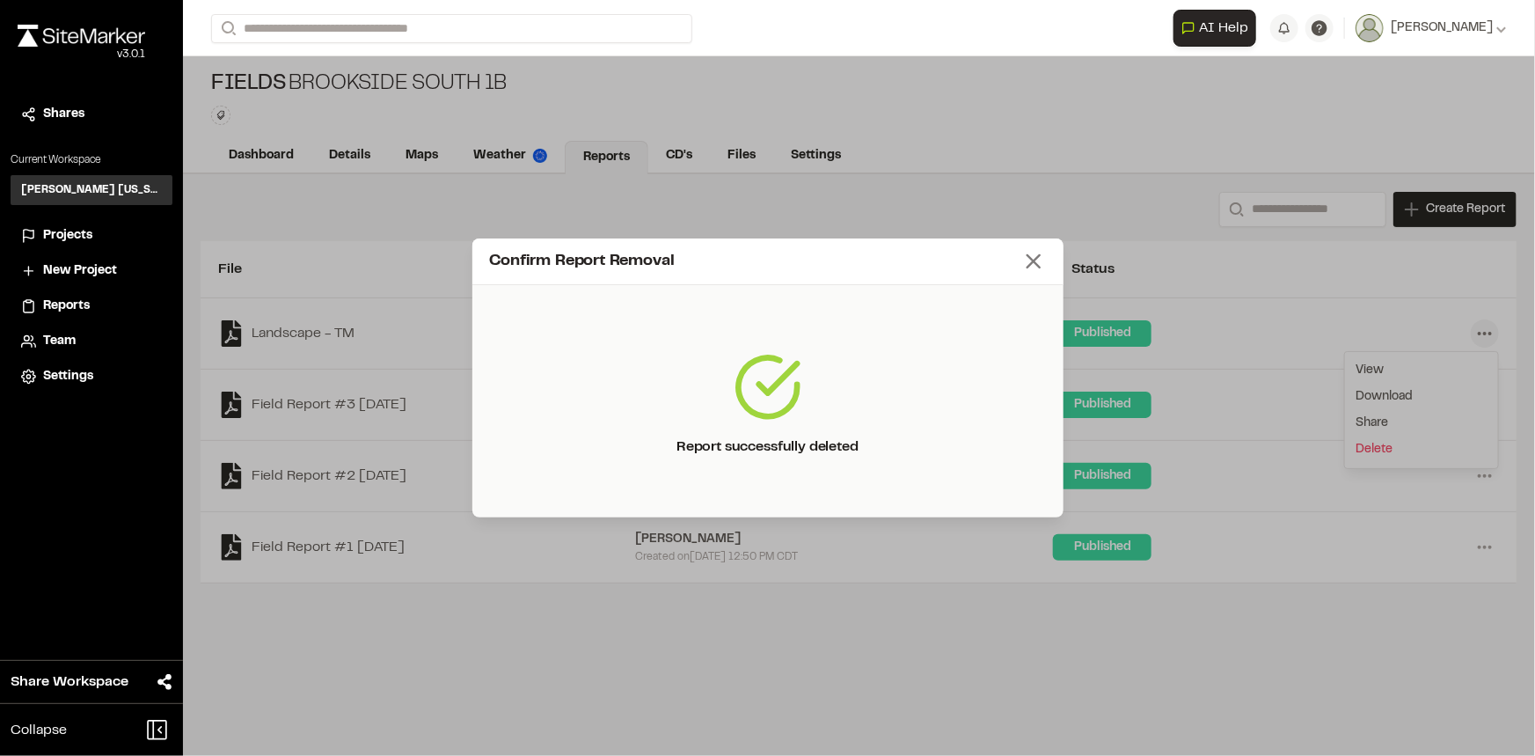
click at [1028, 263] on icon at bounding box center [1033, 261] width 25 height 25
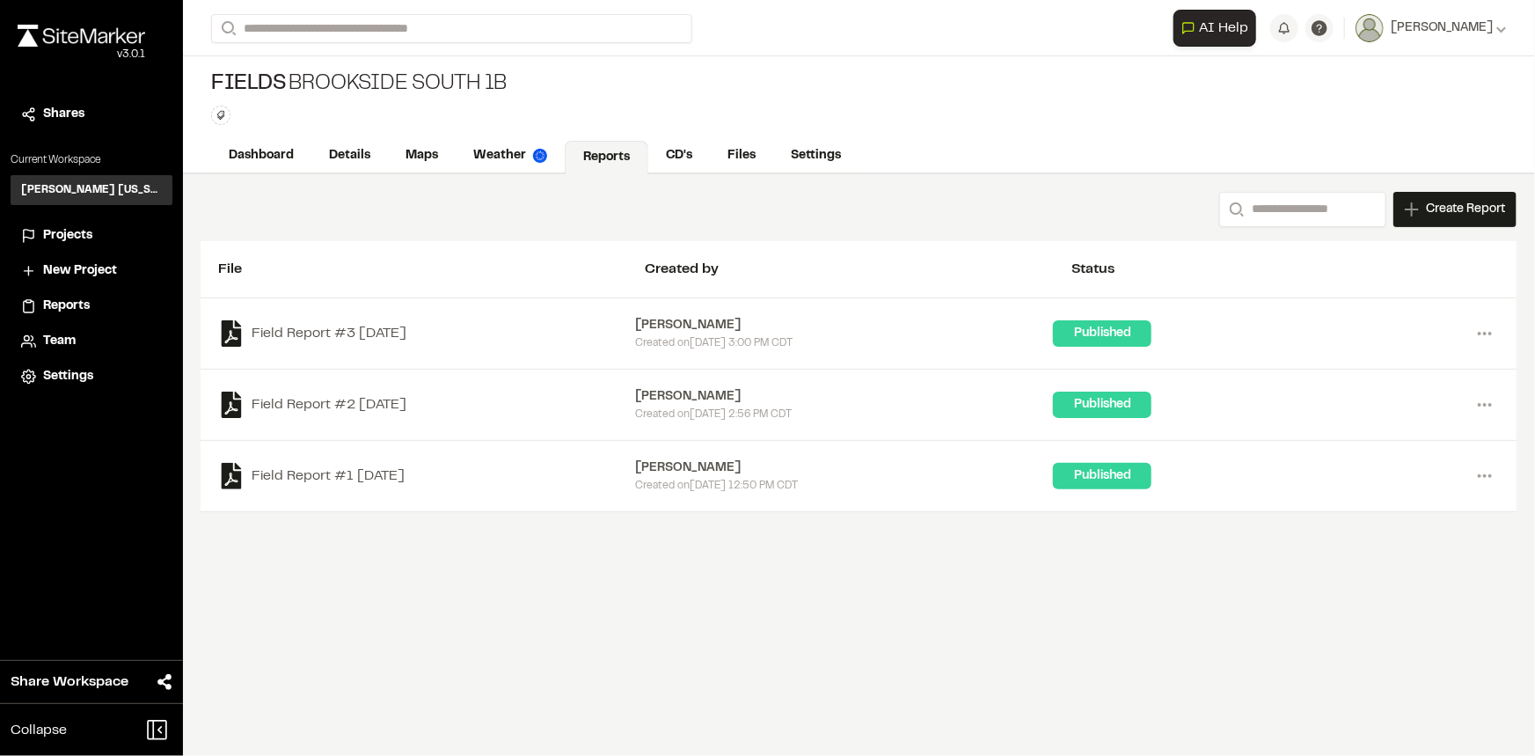
click at [819, 560] on div "Search Create Report New Report | Fields Brookside South 1B What type of Report…" at bounding box center [859, 465] width 1352 height 582
